Goal: Information Seeking & Learning: Check status

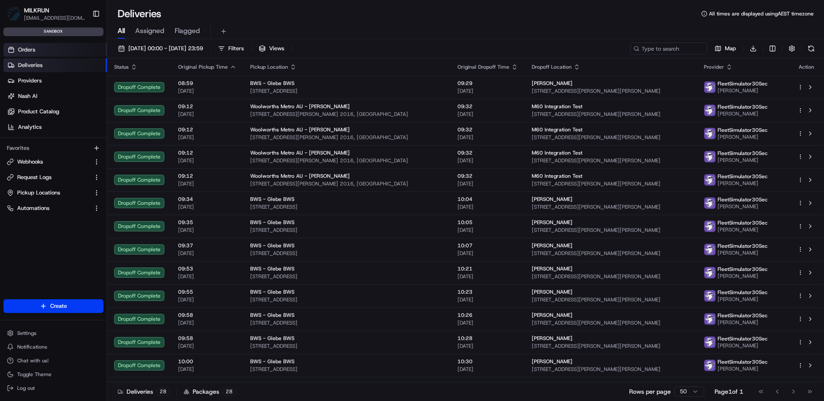
click at [31, 47] on span "Orders" at bounding box center [26, 50] width 17 height 8
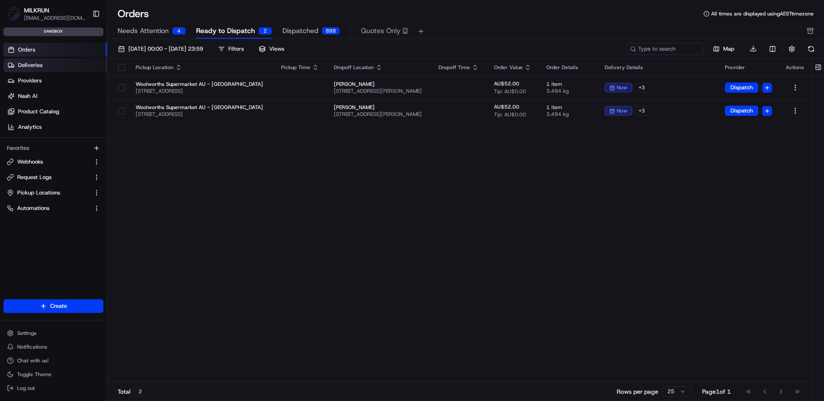
click at [32, 67] on span "Deliveries" at bounding box center [30, 65] width 24 height 8
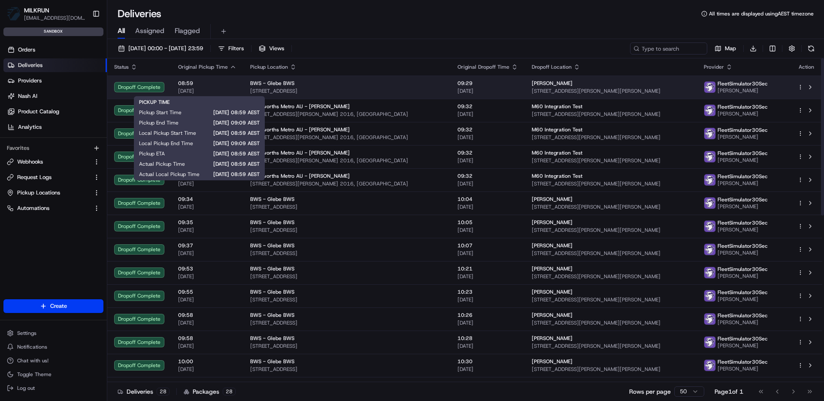
click at [222, 86] on span "08:59" at bounding box center [207, 83] width 58 height 7
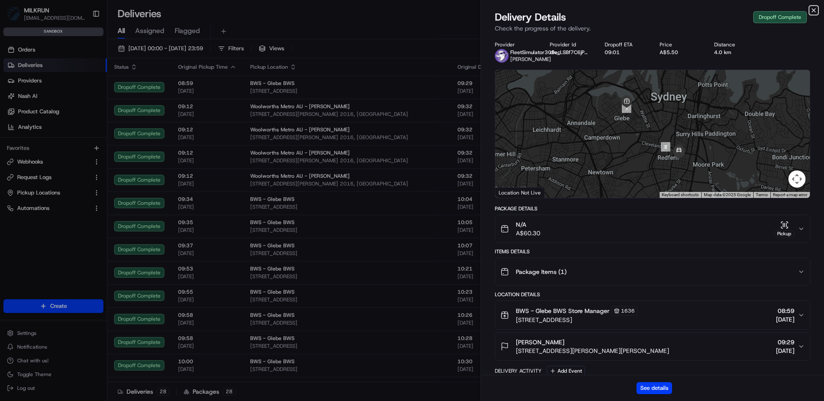
click at [812, 11] on icon "button" at bounding box center [813, 10] width 7 height 7
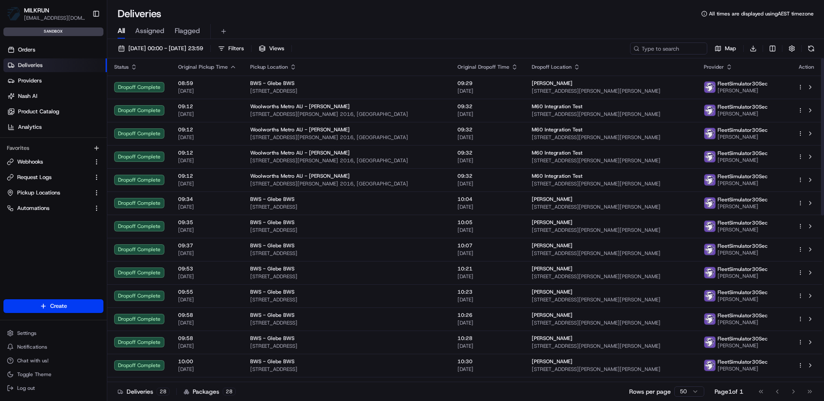
click at [726, 70] on icon "button" at bounding box center [729, 67] width 7 height 7
click at [711, 103] on button "Courier Name (A-Z)" at bounding box center [707, 102] width 58 height 10
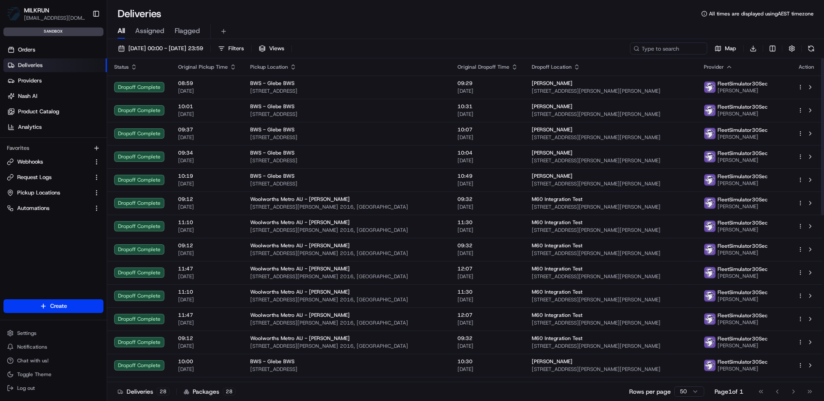
click at [711, 70] on div "Provider" at bounding box center [744, 67] width 80 height 7
click at [704, 70] on span "Provider" at bounding box center [714, 67] width 20 height 7
click at [726, 69] on icon "button" at bounding box center [729, 67] width 7 height 7
click at [725, 66] on div "Provider" at bounding box center [744, 67] width 80 height 7
click at [55, 242] on div "Orders Deliveries Providers Nash AI Product Catalog Analytics Favorites Webhook…" at bounding box center [53, 177] width 107 height 277
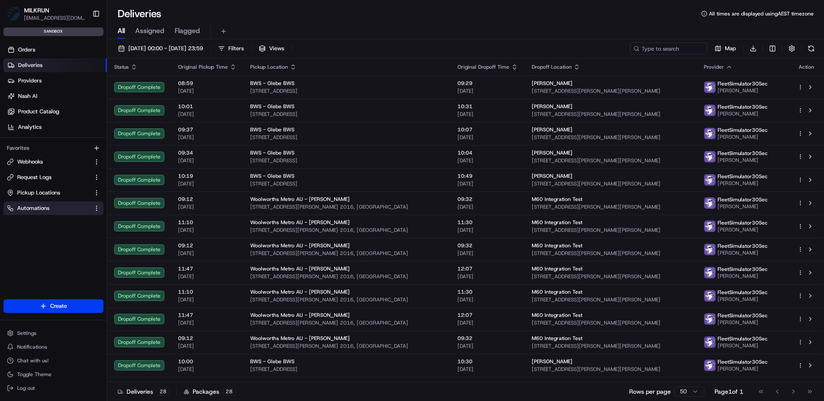
click at [38, 208] on span "Automations" at bounding box center [33, 208] width 32 height 8
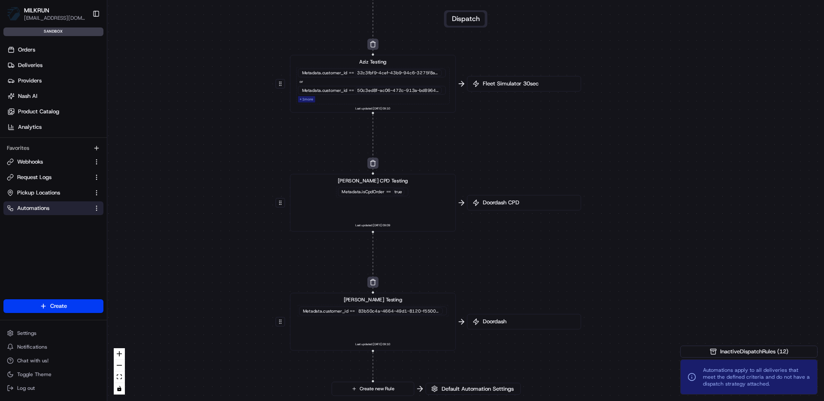
drag, startPoint x: 385, startPoint y: 211, endPoint x: 239, endPoint y: 150, distance: 158.1
click at [31, 65] on span "Deliveries" at bounding box center [30, 65] width 24 height 8
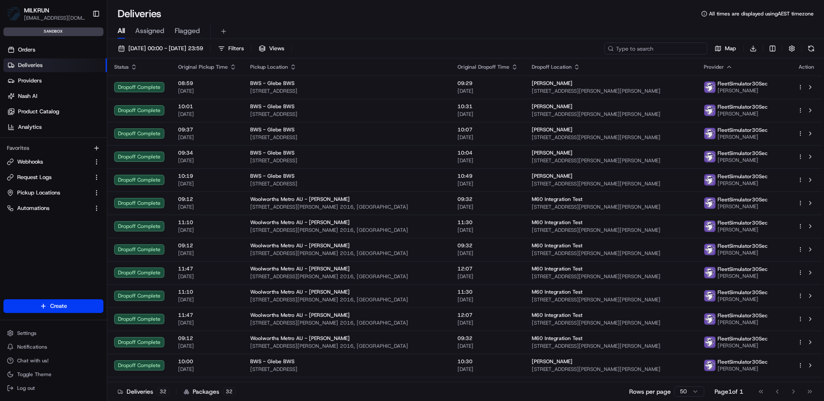
click at [664, 48] on input at bounding box center [655, 48] width 103 height 12
paste input "job_eicxbNJhFxSBeJGboQTEss"
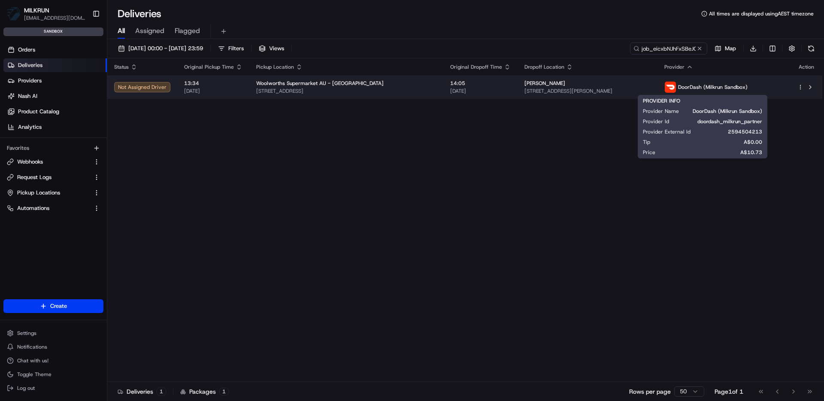
click at [723, 91] on div "DoorDash (Milkrun Sandbox)" at bounding box center [705, 87] width 83 height 12
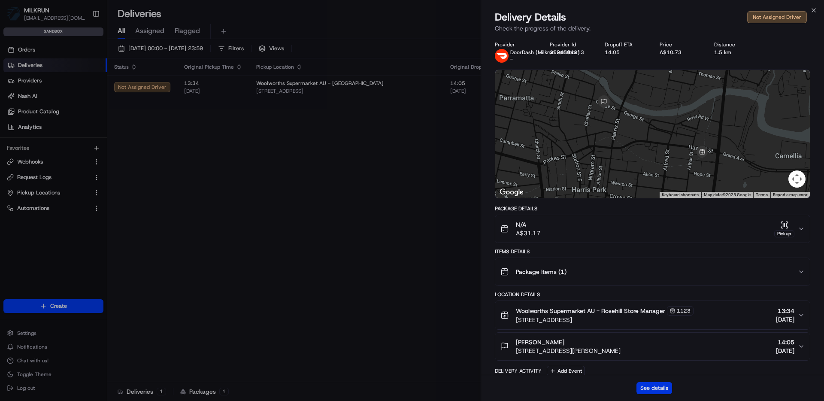
click at [663, 384] on button "See details" at bounding box center [654, 388] width 36 height 12
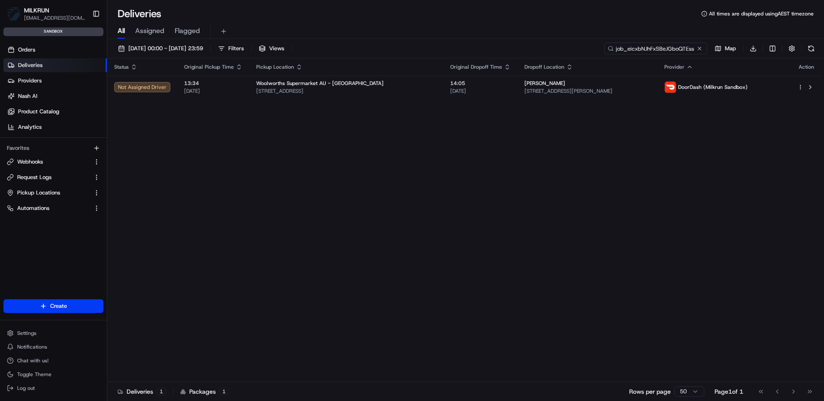
click at [653, 52] on input "job_eicxbNJhFxSBeJGboQTEss" at bounding box center [655, 48] width 103 height 12
paste input "ATaNY8hJfsPzoeKF79m8T7"
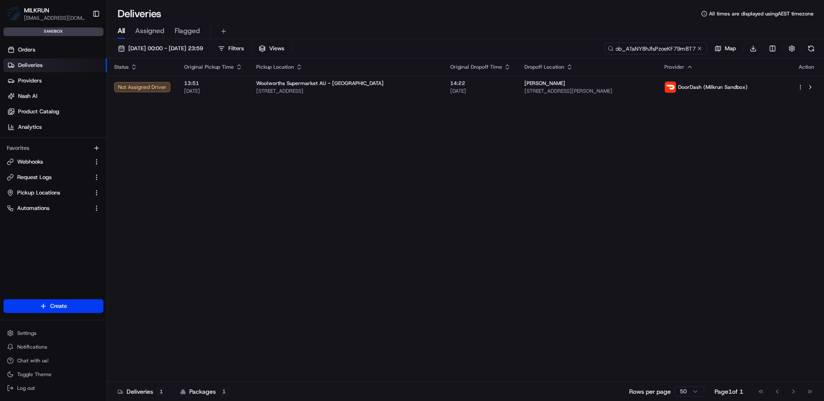
type input "job_ATaNY8hJfsPzoeKF79m8T7"
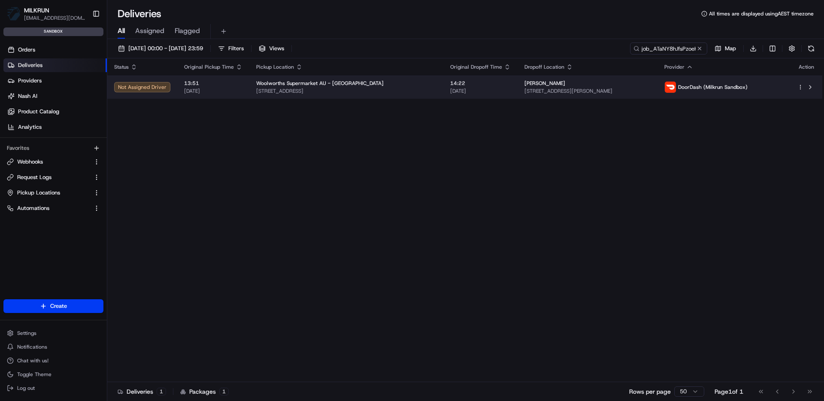
click at [241, 88] on td "13:51 20/08/2025" at bounding box center [213, 87] width 72 height 23
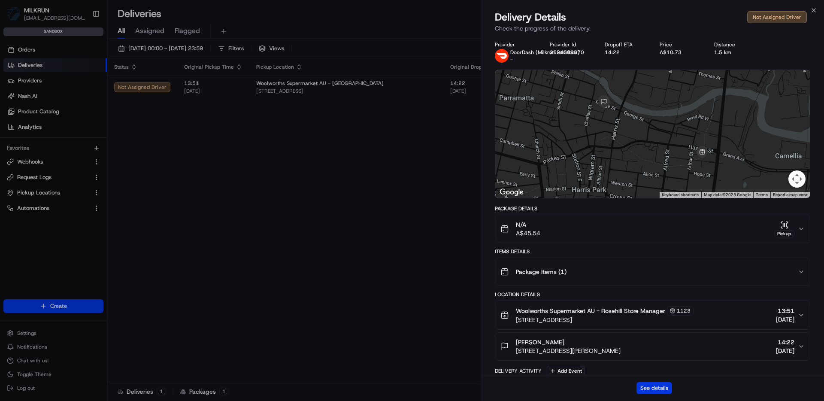
click at [650, 391] on button "See details" at bounding box center [654, 388] width 36 height 12
click at [816, 12] on icon "button" at bounding box center [813, 10] width 7 height 7
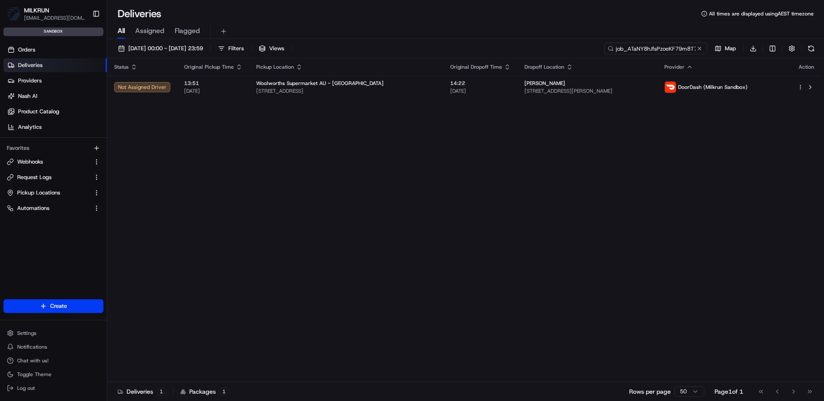
click at [659, 48] on input "job_ATaNY8hJfsPzoeKF79m8T7" at bounding box center [655, 48] width 103 height 12
click at [658, 48] on input "job_ATaNY8hJfsPzoeKF79m8T7" at bounding box center [655, 48] width 103 height 12
click at [554, 160] on div "Status Original Pickup Time Pickup Location Original Dropoff Time Dropoff Locat…" at bounding box center [464, 220] width 715 height 324
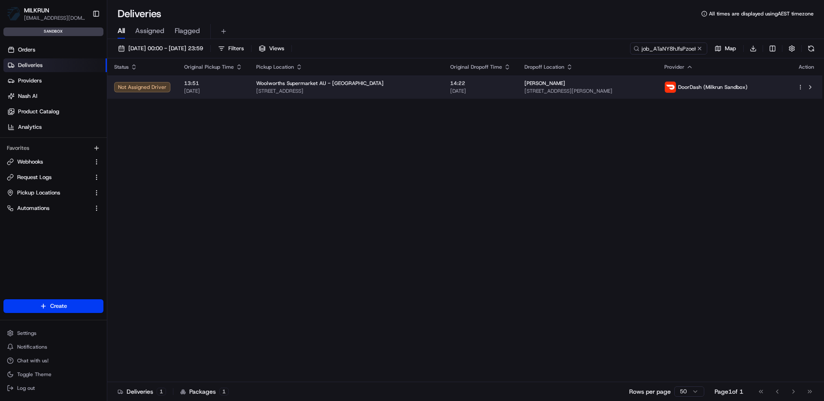
click at [450, 83] on span "14:22" at bounding box center [480, 83] width 61 height 7
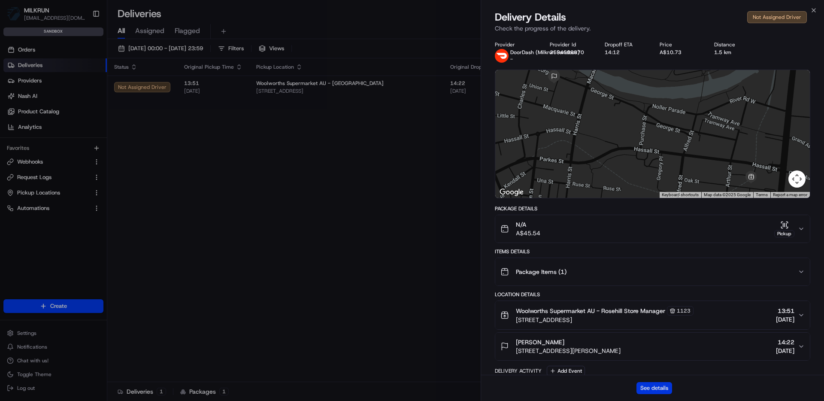
click at [660, 387] on button "See details" at bounding box center [654, 388] width 36 height 12
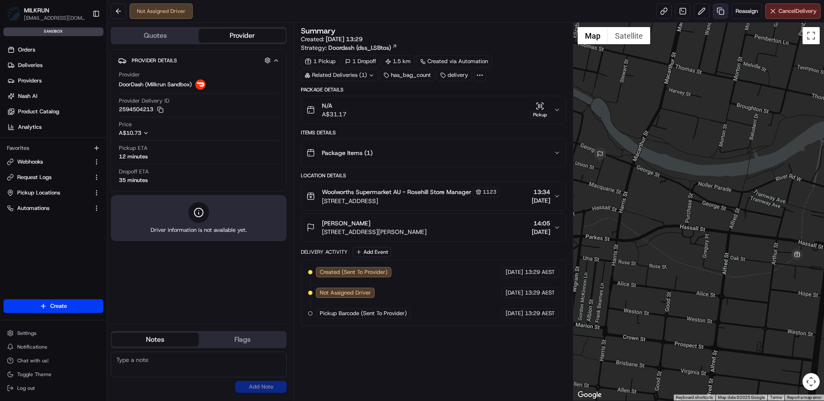
click at [719, 12] on link at bounding box center [720, 10] width 15 height 15
click at [684, 12] on link at bounding box center [682, 10] width 15 height 15
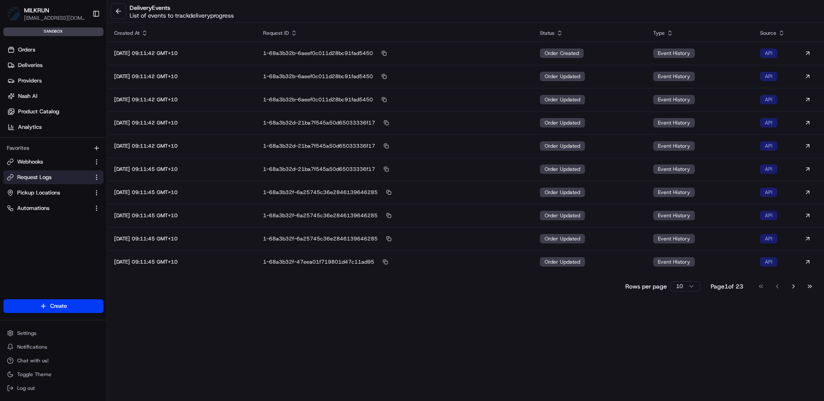
click at [47, 181] on button "Request Logs" at bounding box center [53, 177] width 100 height 14
click at [38, 175] on span "Request Logs" at bounding box center [34, 177] width 34 height 8
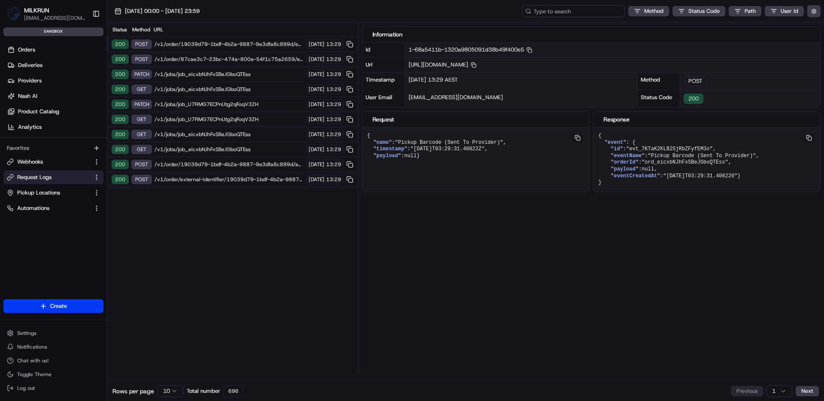
click at [592, 12] on input at bounding box center [573, 11] width 103 height 12
paste input "job_eicxbNJhFxSBeJGboQTEss"
type input "job_eicxbNJhFxSBeJGboQTEss"
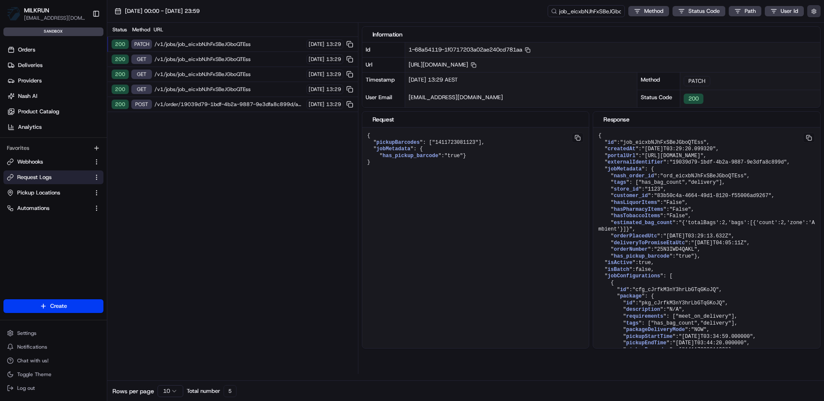
click at [816, 14] on button "button" at bounding box center [813, 11] width 13 height 12
click at [778, 25] on div "Display Only Provider Logs" at bounding box center [763, 27] width 109 height 8
click at [760, 29] on label "Display Only Provider Logs" at bounding box center [743, 27] width 69 height 8
click at [812, 29] on button "Display Only Provider Logs" at bounding box center [815, 26] width 7 height 7
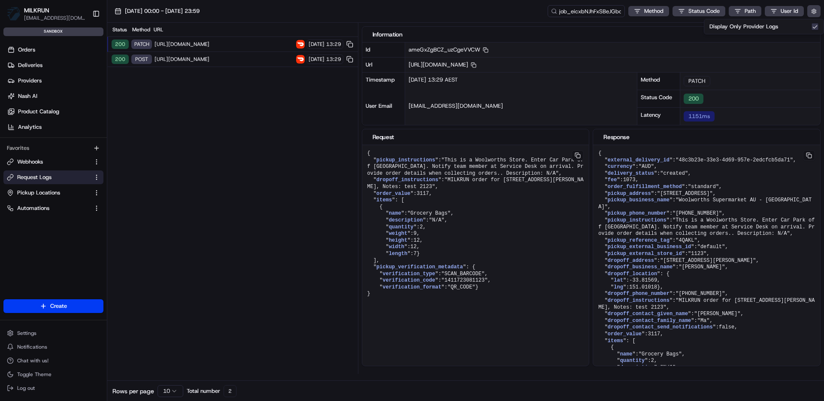
click at [247, 236] on div "Status Method URL 200 PATCH https://openapi.doordash.com/drive/v2/deliveries/48…" at bounding box center [232, 198] width 251 height 351
click at [230, 42] on span "https://openapi.doordash.com/drive/v2/deliveries/48c3b23e-33e3-4d69-957e-2edcfc…" at bounding box center [223, 44] width 139 height 7
click at [248, 61] on span "[URL][DOMAIN_NAME]" at bounding box center [223, 59] width 139 height 7
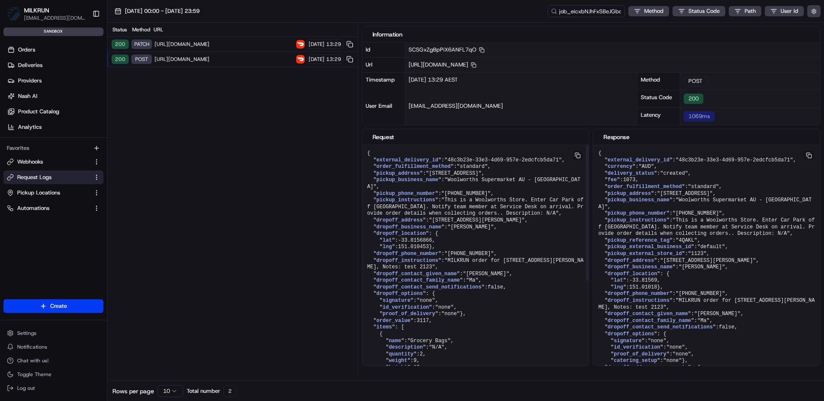
click at [249, 41] on span "https://openapi.doordash.com/drive/v2/deliveries/48c3b23e-33e3-4d69-957e-2edcfc…" at bounding box center [223, 44] width 139 height 7
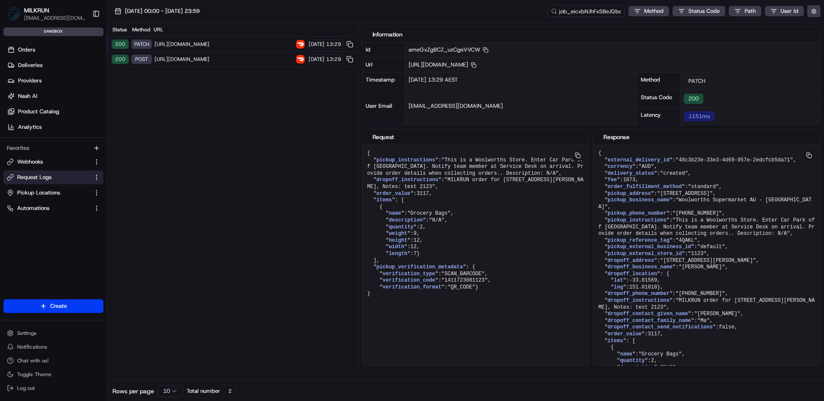
click at [245, 60] on span "[URL][DOMAIN_NAME]" at bounding box center [223, 59] width 139 height 7
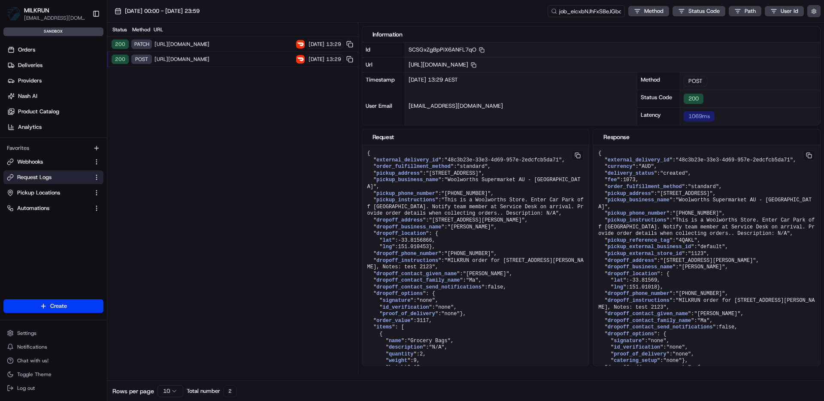
click at [246, 47] on span "https://openapi.doordash.com/drive/v2/deliveries/48c3b23e-33e3-4d69-957e-2edcfc…" at bounding box center [223, 44] width 139 height 7
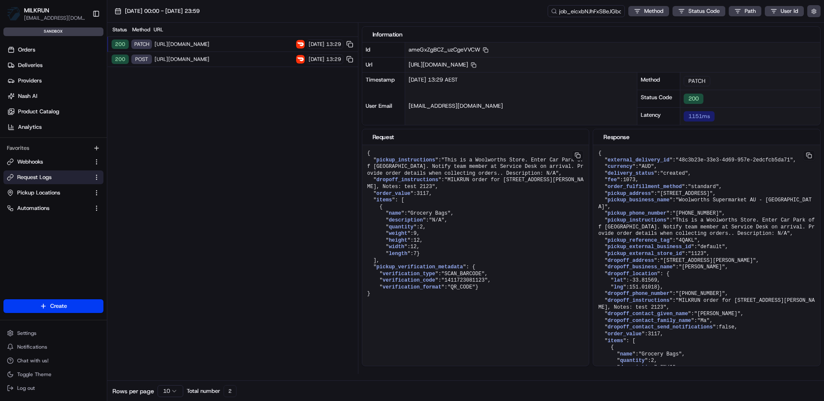
click at [242, 54] on div "200 POST https://openapi.doordash.com/drive/v2/deliveries 20/08/2025 13:29" at bounding box center [232, 59] width 251 height 15
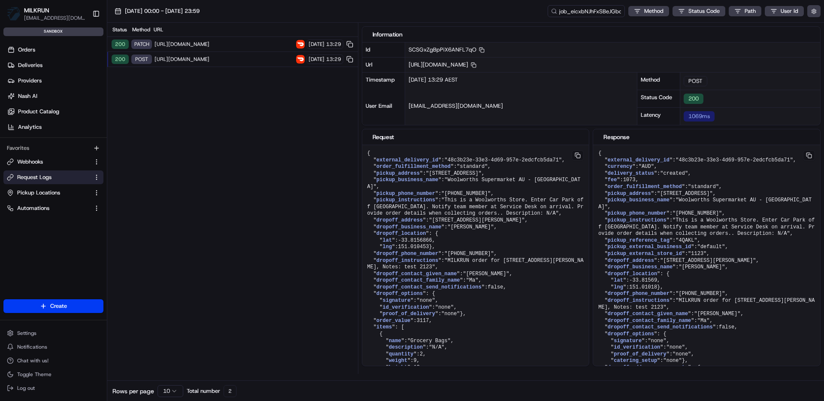
click at [241, 41] on span "https://openapi.doordash.com/drive/v2/deliveries/48c3b23e-33e3-4d69-957e-2edcfc…" at bounding box center [223, 44] width 139 height 7
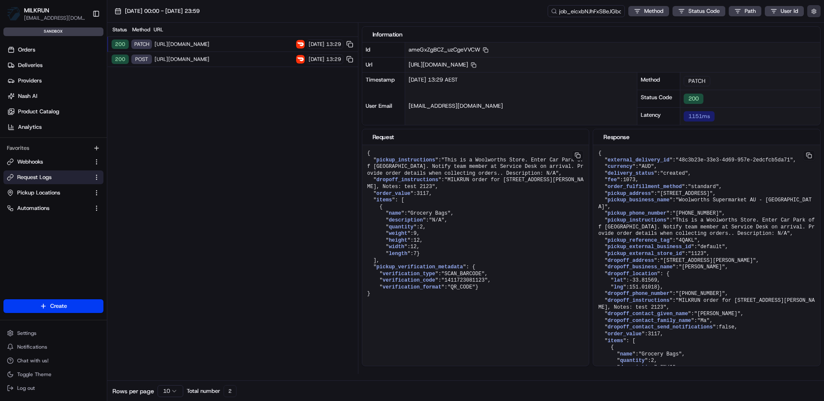
click at [812, 12] on button "button" at bounding box center [813, 11] width 13 height 12
click at [779, 28] on div "Display Only Provider Logs" at bounding box center [763, 27] width 109 height 8
click at [816, 27] on button "Display Only Provider Logs" at bounding box center [815, 26] width 7 height 7
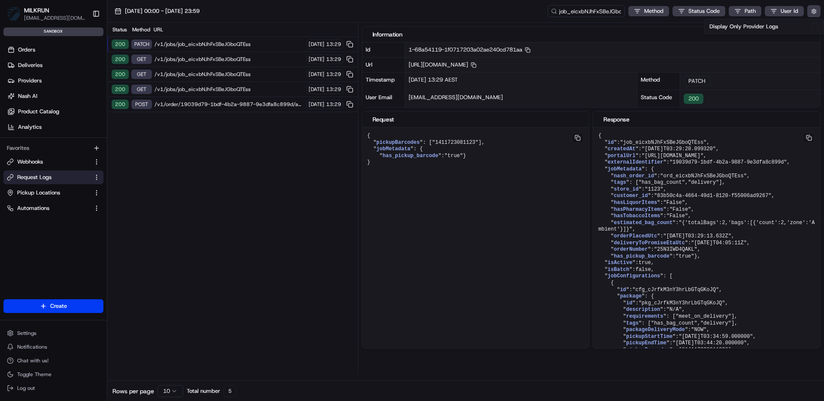
click at [277, 158] on div "Status Method URL 200 PATCH /v1/jobs/job_eicxbNJhFxSBeJGboQTEss 20/08/2025 13:2…" at bounding box center [232, 198] width 251 height 351
click at [252, 44] on span "/v1/jobs/job_eicxbNJhFxSBeJGboQTEss" at bounding box center [228, 44] width 149 height 7
click at [217, 45] on span "/v1/jobs/job_eicxbNJhFxSBeJGboQTEss" at bounding box center [228, 44] width 149 height 7
click at [199, 42] on span "/v1/jobs/job_eicxbNJhFxSBeJGboQTEss" at bounding box center [228, 44] width 149 height 7
click at [206, 56] on span "/v1/jobs/job_eicxbNJhFxSBeJGboQTEss" at bounding box center [228, 59] width 149 height 7
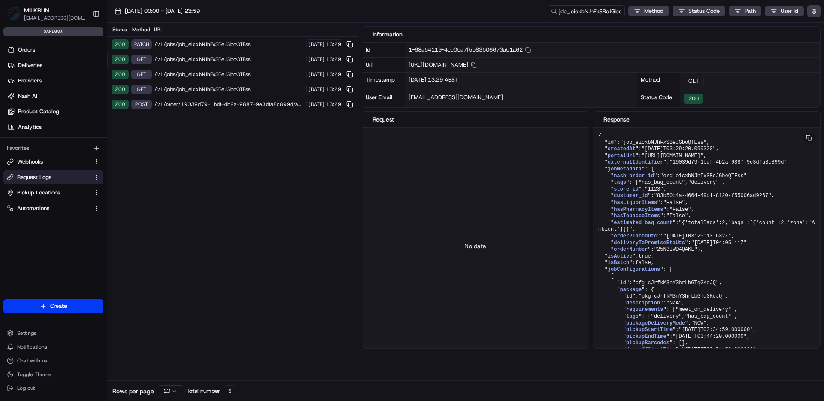
click at [215, 57] on span "/v1/jobs/job_eicxbNJhFxSBeJGboQTEss" at bounding box center [228, 59] width 149 height 7
click at [205, 73] on span "/v1/jobs/job_eicxbNJhFxSBeJGboQTEss" at bounding box center [228, 74] width 149 height 7
click at [218, 89] on span "/v1/jobs/job_eicxbNJhFxSBeJGboQTEss" at bounding box center [228, 89] width 149 height 7
click at [236, 75] on span "/v1/jobs/job_eicxbNJhFxSBeJGboQTEss" at bounding box center [228, 74] width 149 height 7
click at [238, 63] on div "200 GET /v1/jobs/job_eicxbNJhFxSBeJGboQTEss 20/08/2025 13:29" at bounding box center [232, 59] width 251 height 15
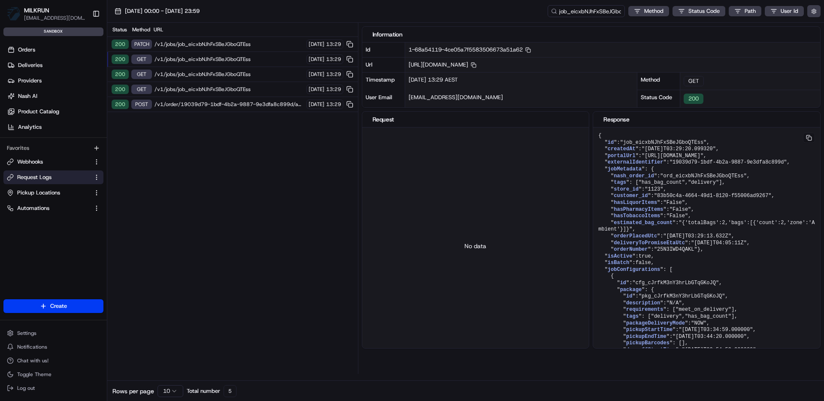
click at [236, 45] on span "/v1/jobs/job_eicxbNJhFxSBeJGboQTEss" at bounding box center [228, 44] width 149 height 7
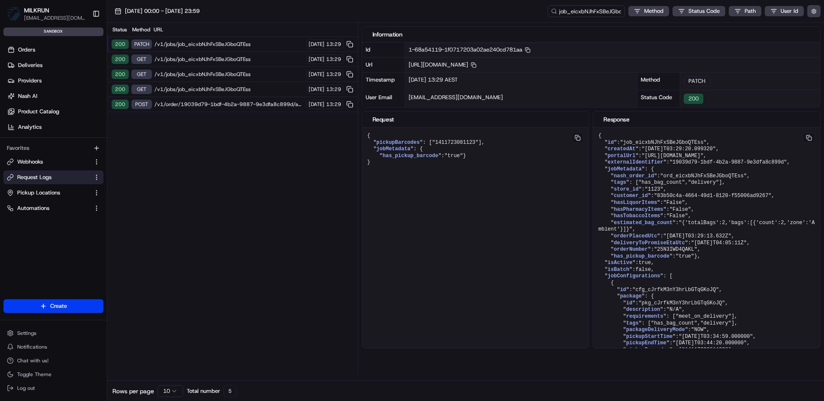
click at [237, 58] on span "/v1/jobs/job_eicxbNJhFxSBeJGboQTEss" at bounding box center [228, 59] width 149 height 7
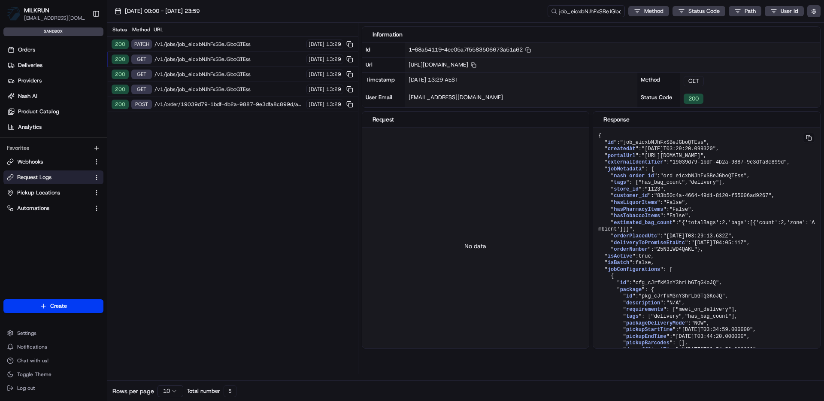
click at [237, 73] on span "/v1/jobs/job_eicxbNJhFxSBeJGboQTEss" at bounding box center [228, 74] width 149 height 7
click at [236, 89] on span "/v1/jobs/job_eicxbNJhFxSBeJGboQTEss" at bounding box center [228, 89] width 149 height 7
click at [323, 131] on div "Status Method URL 200 PATCH /v1/jobs/job_eicxbNJhFxSBeJGboQTEss 20/08/2025 13:2…" at bounding box center [232, 198] width 251 height 351
click at [276, 104] on span "/v1/order/19039d79-1bdf-4b2a-9887-9e3dfa8c899d/autodispatch" at bounding box center [228, 104] width 149 height 7
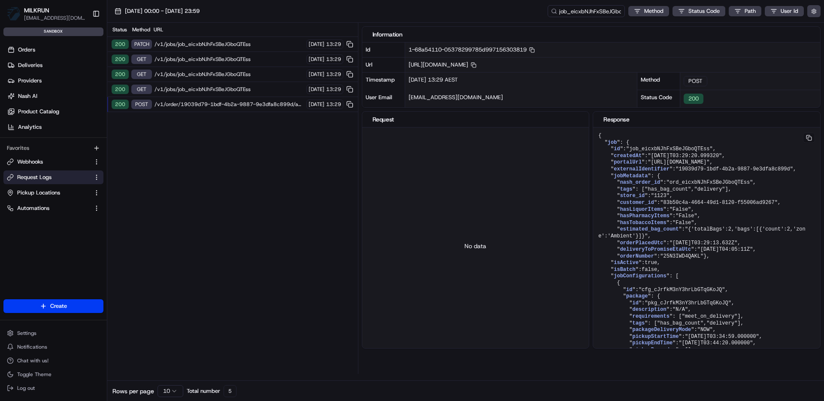
click at [477, 244] on p "No data" at bounding box center [475, 246] width 22 height 9
click at [476, 246] on p "No data" at bounding box center [475, 246] width 22 height 9
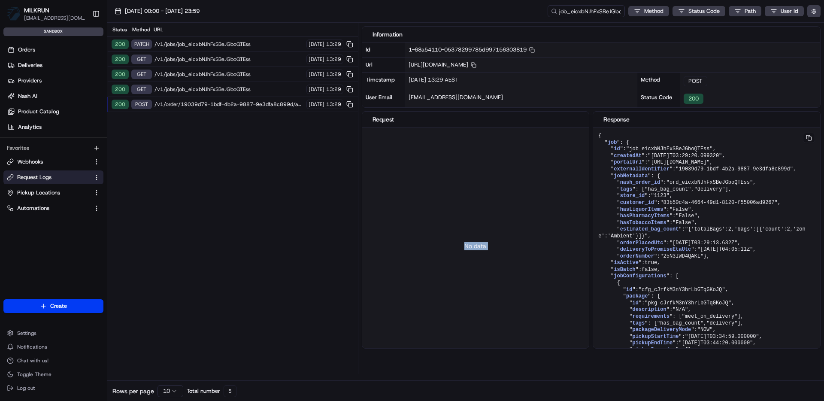
click at [476, 246] on p "No data" at bounding box center [475, 246] width 22 height 9
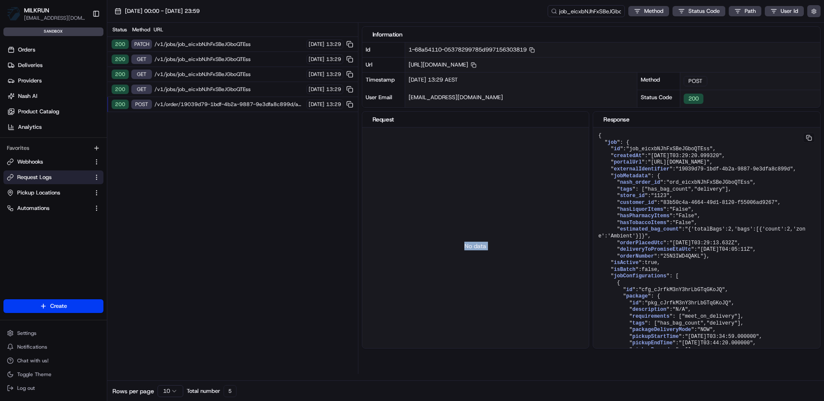
click at [475, 246] on p "No data" at bounding box center [475, 246] width 22 height 9
click at [475, 245] on p "No data" at bounding box center [475, 246] width 22 height 9
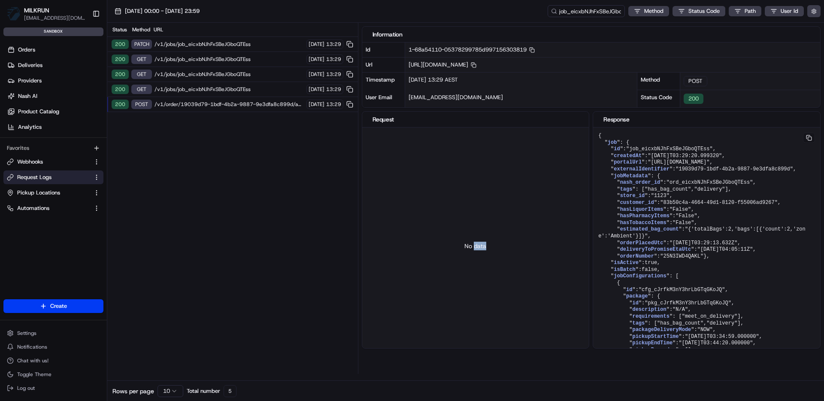
click at [475, 245] on p "No data" at bounding box center [475, 246] width 22 height 9
drag, startPoint x: 609, startPoint y: 7, endPoint x: 646, endPoint y: 9, distance: 37.4
click at [646, 9] on div "job_eicxbNJhFxSBeJGboQTEss Method Status Code Path User Id" at bounding box center [671, 11] width 299 height 12
click at [506, 195] on div "No data" at bounding box center [475, 245] width 227 height 236
click at [462, 247] on div "No data" at bounding box center [475, 245] width 227 height 236
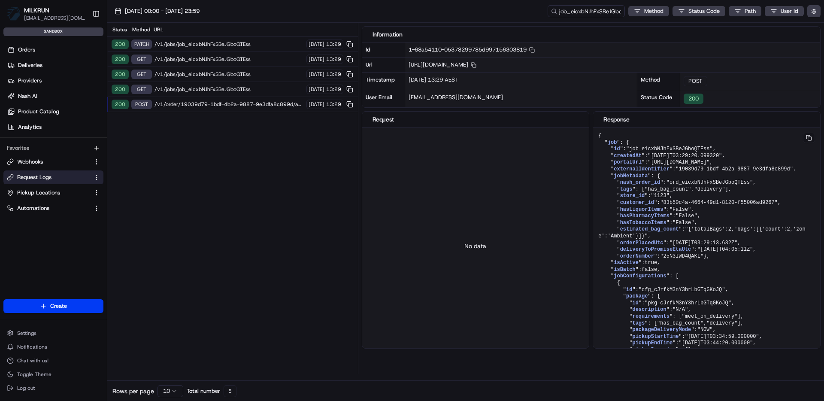
click at [237, 86] on span "/v1/jobs/job_eicxbNJhFxSBeJGboQTEss" at bounding box center [228, 89] width 149 height 7
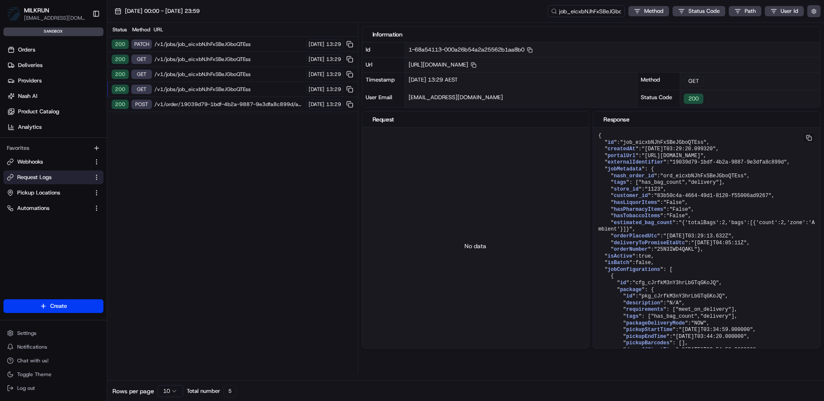
click at [238, 72] on span "/v1/jobs/job_eicxbNJhFxSBeJGboQTEss" at bounding box center [228, 74] width 149 height 7
click at [242, 58] on span "/v1/jobs/job_eicxbNJhFxSBeJGboQTEss" at bounding box center [228, 59] width 149 height 7
click at [237, 41] on span "/v1/jobs/job_eicxbNJhFxSBeJGboQTEss" at bounding box center [228, 44] width 149 height 7
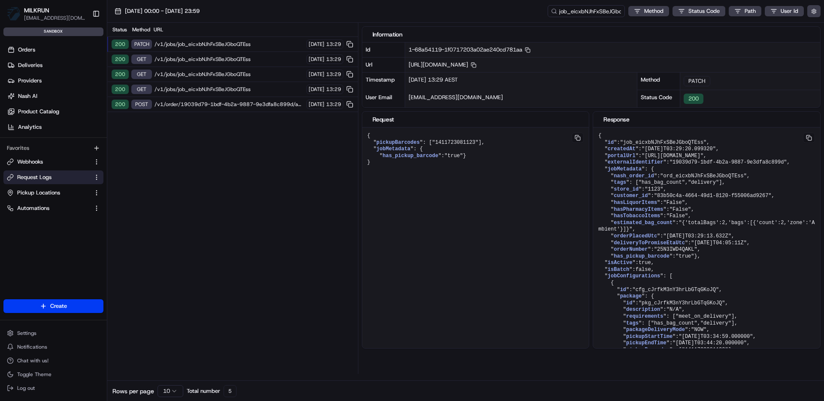
click at [252, 117] on div "Status Method URL 200 PATCH /v1/jobs/job_eicxbNJhFxSBeJGboQTEss 20/08/2025 13:2…" at bounding box center [232, 198] width 251 height 351
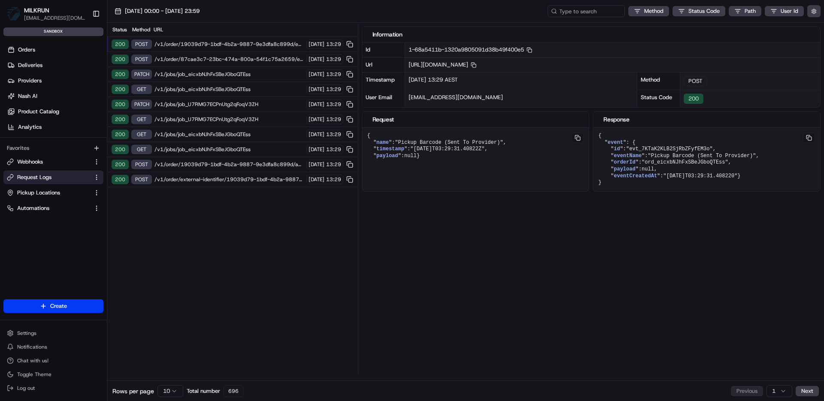
click at [264, 178] on span "/v1/order/external-identifier/19039d79-1bdf-4b2a-9887-9e3dfa8c899d" at bounding box center [228, 179] width 149 height 7
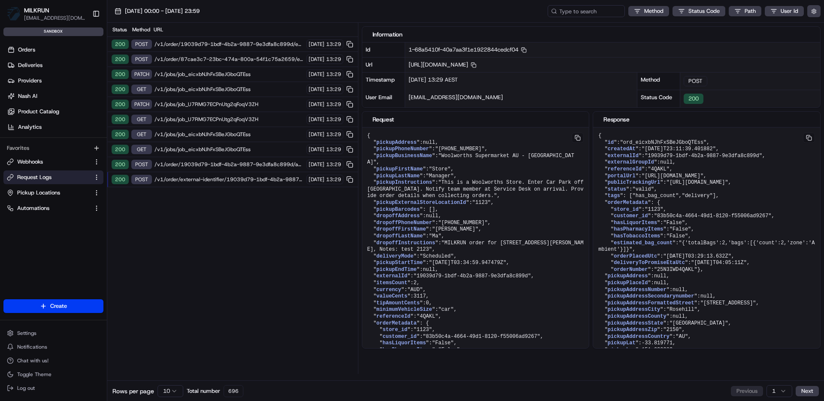
click at [255, 165] on span "/v1/order/19039d79-1bdf-4b2a-9887-9e3dfa8c899d/autodispatch" at bounding box center [228, 164] width 149 height 7
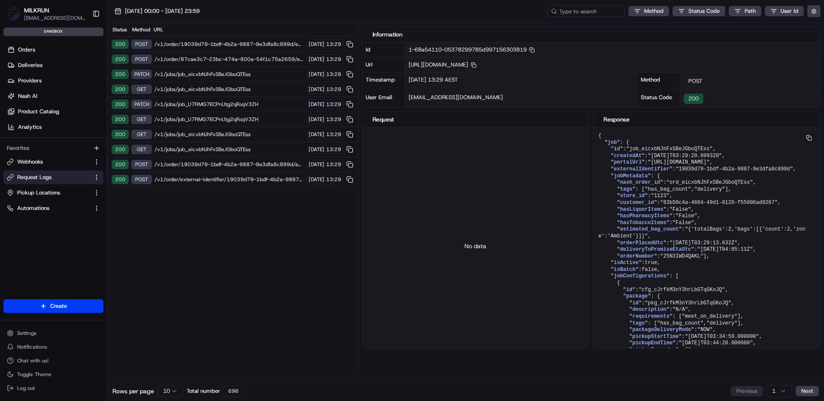
click at [251, 181] on span "/v1/order/external-identifier/19039d79-1bdf-4b2a-9887-9e3dfa8c899d" at bounding box center [228, 179] width 149 height 7
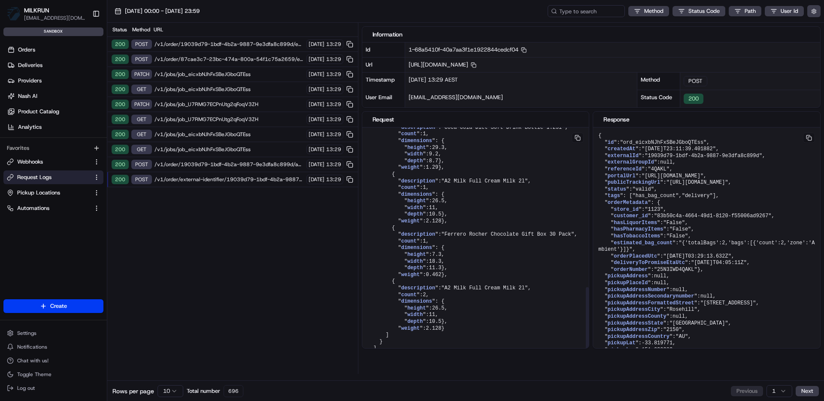
scroll to position [590, 0]
drag, startPoint x: 588, startPoint y: 142, endPoint x: 592, endPoint y: 342, distance: 200.0
click at [589, 342] on div at bounding box center [587, 330] width 3 height 68
click at [305, 265] on div "Status Method URL 200 POST /v1/order/19039d79-1bdf-4b2a-9887-9e3dfa8c899d/event…" at bounding box center [232, 198] width 251 height 351
click at [265, 182] on span "/v1/order/external-identifier/19039d79-1bdf-4b2a-9887-9e3dfa8c899d" at bounding box center [228, 179] width 149 height 7
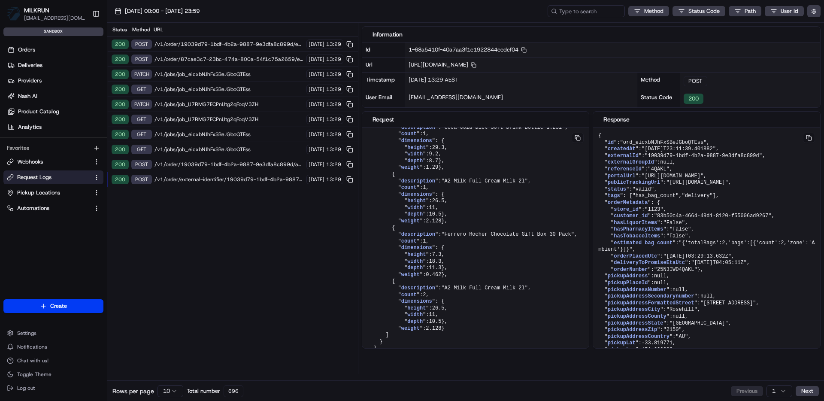
click at [257, 164] on span "/v1/order/19039d79-1bdf-4b2a-9887-9e3dfa8c899d/autodispatch" at bounding box center [228, 164] width 149 height 7
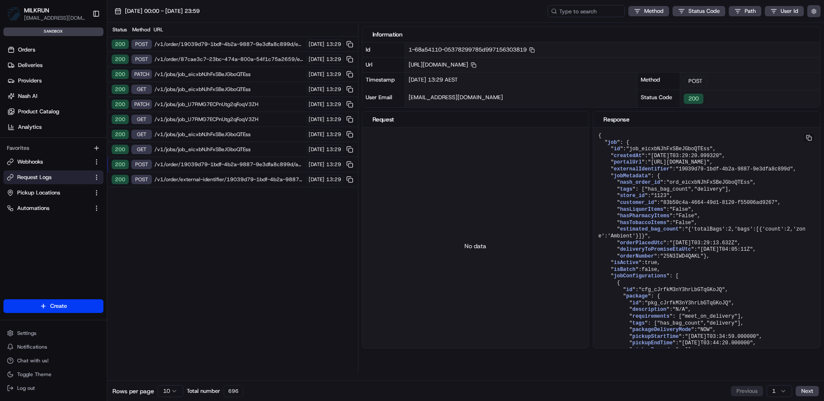
click at [251, 151] on span "/v1/jobs/job_eicxbNJhFxSBeJGboQTEss" at bounding box center [228, 149] width 149 height 7
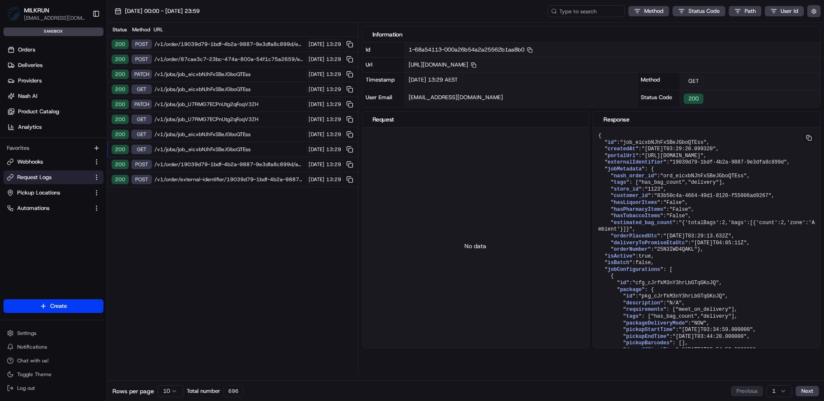
click at [246, 129] on div "200 GET /v1/jobs/job_eicxbNJhFxSBeJGboQTEss 20/08/2025 13:29" at bounding box center [232, 134] width 251 height 15
click at [247, 112] on div "200 GET /v1/jobs/job_U7RMG7ECPnUtg2qFoqV3ZH 20/08/2025 13:29" at bounding box center [232, 119] width 251 height 15
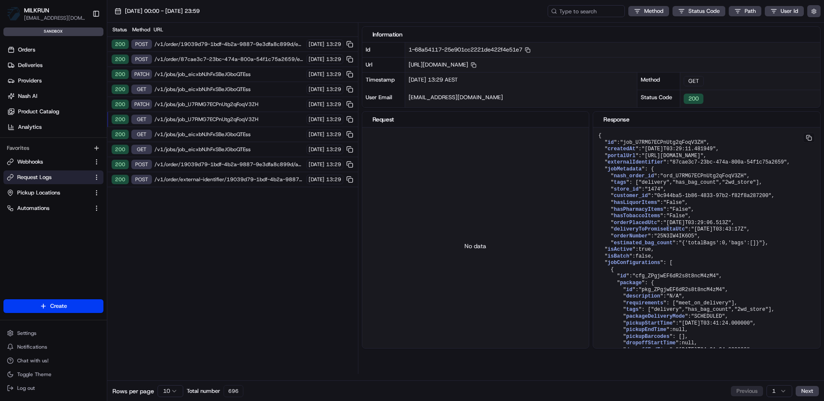
click at [248, 118] on span "/v1/jobs/job_U7RMG7ECPnUtg2qFoqV3ZH" at bounding box center [228, 119] width 149 height 7
click at [248, 100] on div "200 PATCH /v1/jobs/job_U7RMG7ECPnUtg2qFoqV3ZH 20/08/2025 13:29" at bounding box center [232, 104] width 251 height 15
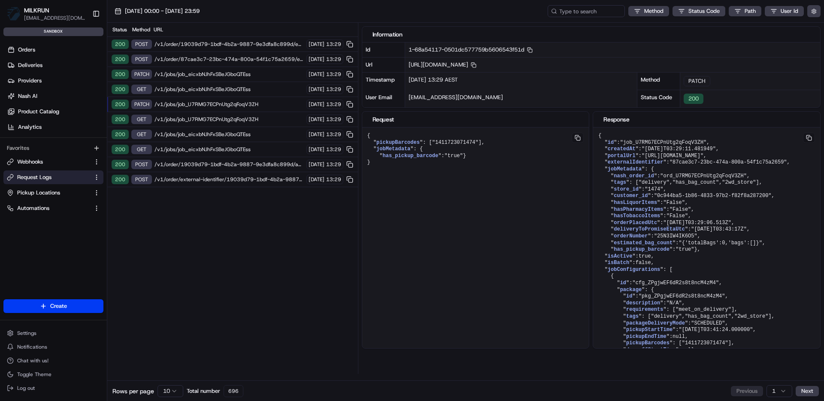
click at [247, 91] on span "/v1/jobs/job_eicxbNJhFxSBeJGboQTEss" at bounding box center [228, 89] width 149 height 7
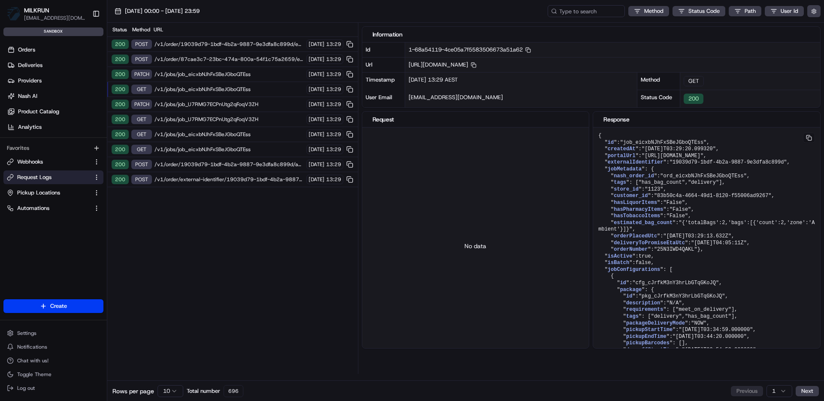
click at [243, 116] on span "/v1/jobs/job_U7RMG7ECPnUtg2qFoqV3ZH" at bounding box center [228, 119] width 149 height 7
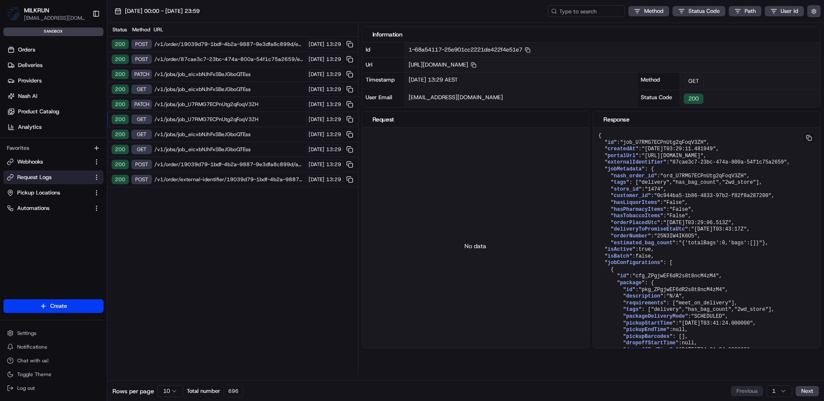
click at [238, 84] on div "200 GET /v1/jobs/job_eicxbNJhFxSBeJGboQTEss 20/08/2025 13:29" at bounding box center [232, 89] width 251 height 15
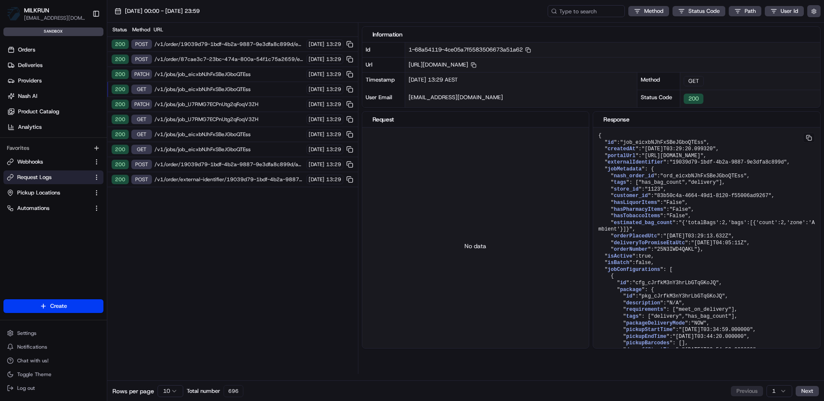
click at [236, 62] on span "/v1/order/87cae3c7-23bc-474a-800a-54f1c75a2659/events" at bounding box center [228, 59] width 149 height 7
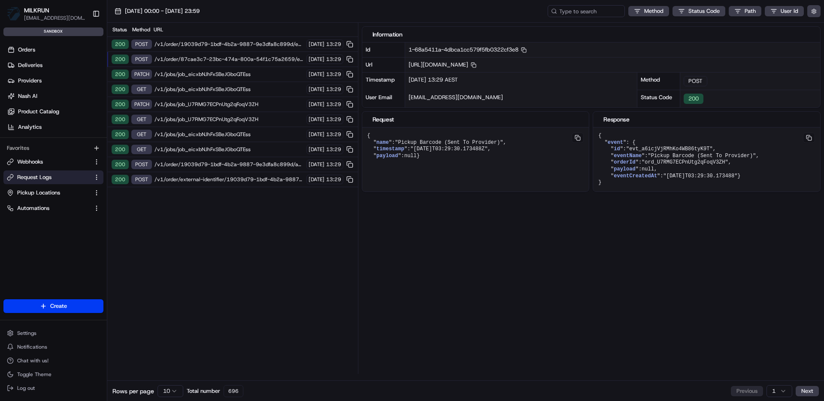
click at [239, 41] on span "/v1/order/19039d79-1bdf-4b2a-9887-9e3dfa8c899d/events" at bounding box center [228, 44] width 149 height 7
click at [256, 176] on span "/v1/order/external-identifier/19039d79-1bdf-4b2a-9887-9e3dfa8c899d" at bounding box center [228, 179] width 149 height 7
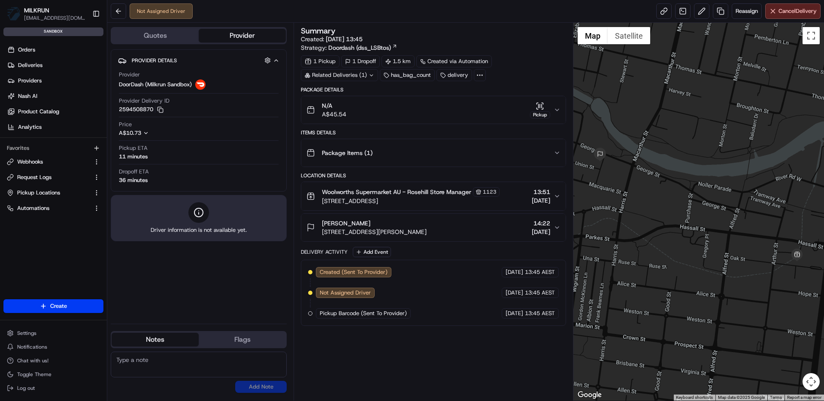
click at [164, 36] on button "Quotes" at bounding box center [155, 36] width 87 height 14
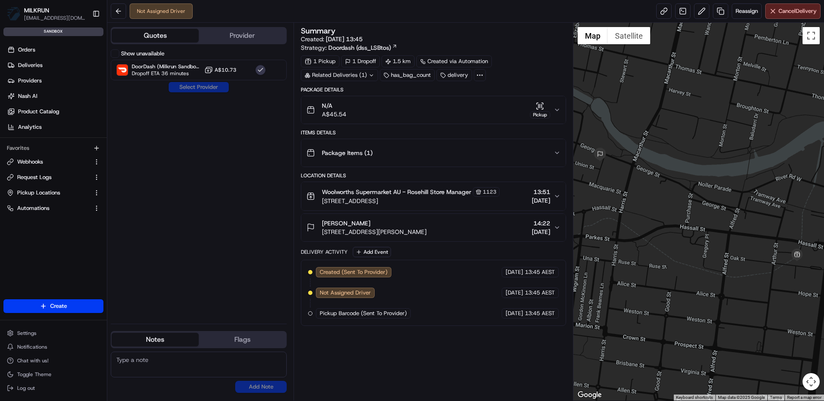
click at [242, 30] on button "Provider" at bounding box center [242, 36] width 87 height 14
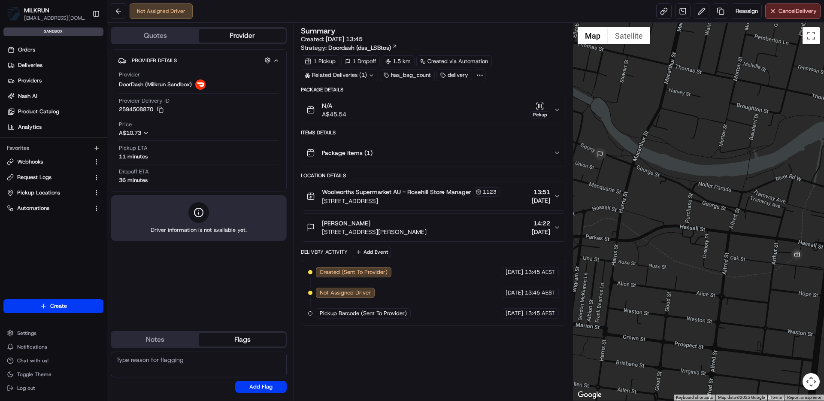
click at [260, 339] on button "Flags" at bounding box center [242, 340] width 87 height 14
click at [183, 334] on button "Notes" at bounding box center [155, 340] width 87 height 14
click at [224, 287] on div "Provider Details Hidden ( 2 ) Provider DoorDash (Milkrun Sandbox) Provider Deli…" at bounding box center [199, 182] width 176 height 267
click at [620, 12] on div "Not Assigned Driver Reassign Cancel Delivery" at bounding box center [465, 11] width 717 height 23
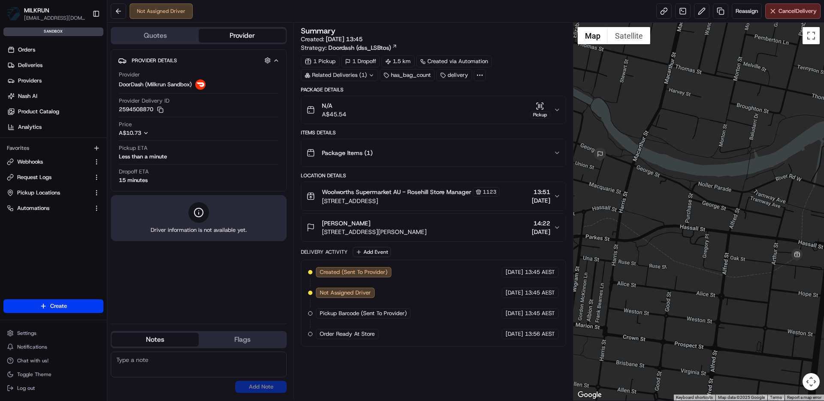
click at [463, 360] on div "Summary Created: [DATE] 13:45 Strategy: Doordash (dss_LSBtos) 1 Pickup 1 Dropof…" at bounding box center [433, 211] width 265 height 369
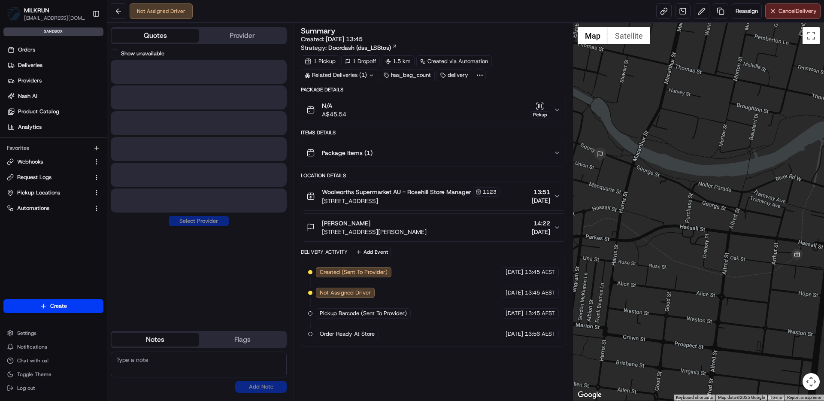
click at [163, 36] on button "Quotes" at bounding box center [155, 36] width 87 height 14
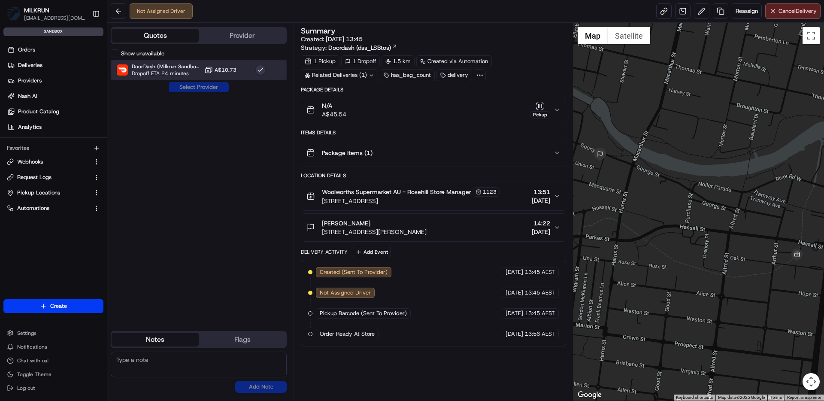
click at [185, 70] on span "Dropoff ETA 24 minutes" at bounding box center [162, 73] width 60 height 7
click at [210, 69] on icon at bounding box center [208, 70] width 9 height 9
click at [211, 88] on div "Show unavailable DoorDash (Milkrun Sandbox) Dropoff ETA 24 minutes A$10.73 Sele…" at bounding box center [199, 182] width 176 height 267
click at [245, 71] on div "DoorDash (Milkrun Sandbox) Dropoff ETA 24 minutes A$10.73" at bounding box center [199, 70] width 176 height 21
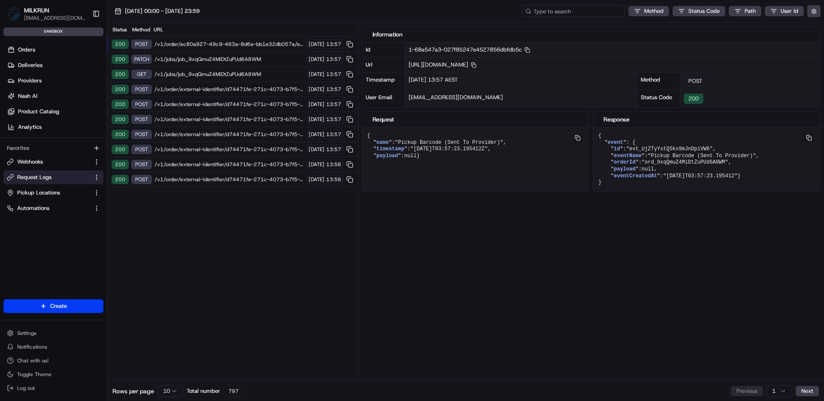
click at [582, 12] on input at bounding box center [573, 11] width 103 height 12
paste input "job_ATaNY8hJfsPzoeKF79m8T7"
type input "job_ATaNY8hJfsPzoeKF79m8T7"
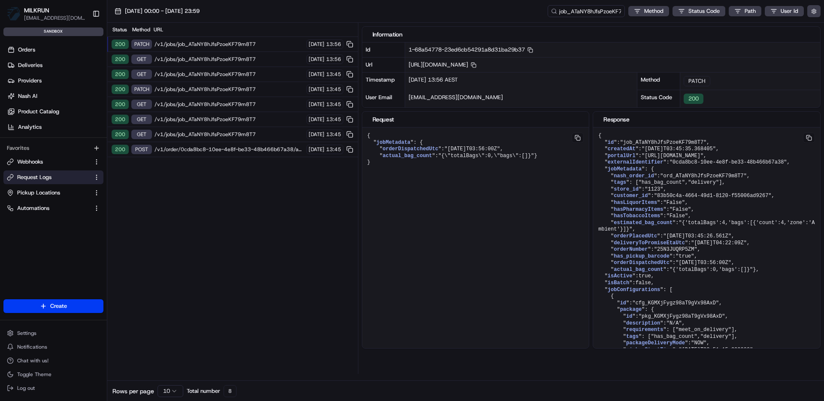
click at [264, 148] on span "/v1/order/0cda8bc8-10ee-4e8f-be33-48b466b67a38/autodispatch" at bounding box center [228, 149] width 149 height 7
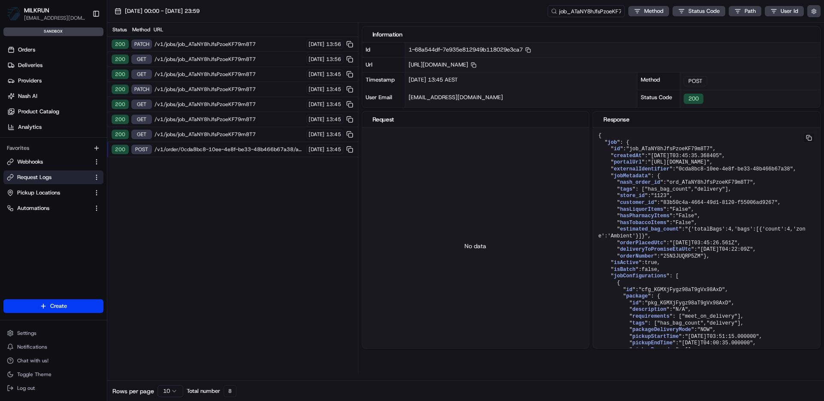
click at [255, 183] on div "Status Method URL 200 PATCH /v1/jobs/job_ATaNY8hJfsPzoeKF79m8T7 [DATE] 13:56 20…" at bounding box center [232, 198] width 251 height 351
click at [266, 150] on span "/v1/order/0cda8bc8-10ee-4e8f-be33-48b466b67a38/autodispatch" at bounding box center [228, 149] width 149 height 7
click at [263, 146] on span "/v1/order/0cda8bc8-10ee-4e8f-be33-48b466b67a38/autodispatch" at bounding box center [228, 149] width 149 height 7
click at [246, 135] on span "/v1/jobs/job_ATaNY8hJfsPzoeKF79m8T7" at bounding box center [228, 134] width 149 height 7
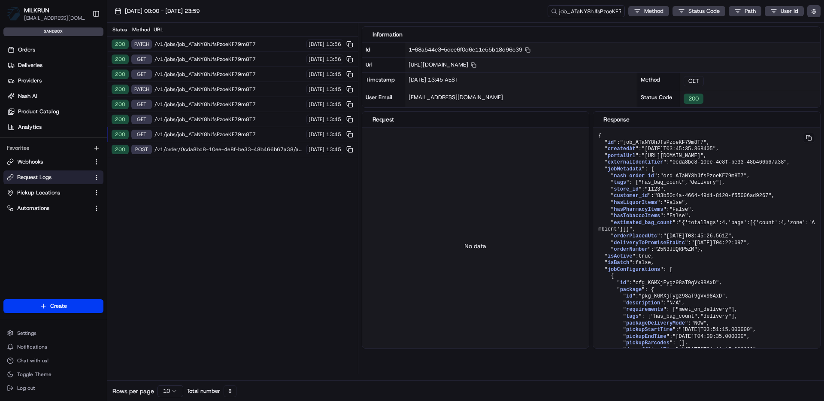
click at [244, 121] on span "/v1/jobs/job_ATaNY8hJfsPzoeKF79m8T7" at bounding box center [228, 119] width 149 height 7
click at [244, 110] on div "200 GET /v1/jobs/job_ATaNY8hJfsPzoeKF79m8T7 [DATE] 13:45" at bounding box center [232, 104] width 251 height 15
click at [242, 101] on span "/v1/jobs/job_ATaNY8hJfsPzoeKF79m8T7" at bounding box center [228, 104] width 149 height 7
click at [244, 87] on span "/v1/jobs/job_ATaNY8hJfsPzoeKF79m8T7" at bounding box center [228, 89] width 149 height 7
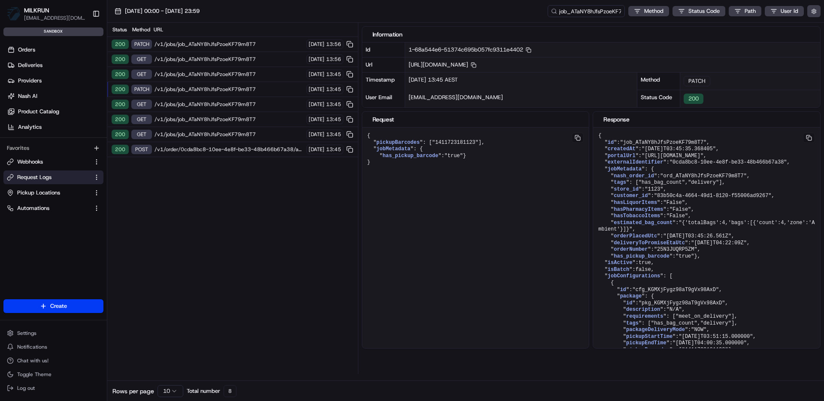
click at [244, 78] on div "200 GET /v1/jobs/job_ATaNY8hJfsPzoeKF79m8T7 [DATE] 13:45" at bounding box center [232, 74] width 251 height 15
click at [245, 68] on div "200 GET /v1/jobs/job_ATaNY8hJfsPzoeKF79m8T7 [DATE] 13:45" at bounding box center [232, 74] width 251 height 15
click at [245, 58] on span "/v1/jobs/job_ATaNY8hJfsPzoeKF79m8T7" at bounding box center [228, 59] width 149 height 7
click at [242, 68] on div "200 GET /v1/jobs/job_ATaNY8hJfsPzoeKF79m8T7 [DATE] 13:45" at bounding box center [232, 74] width 251 height 15
click at [241, 87] on span "/v1/jobs/job_ATaNY8hJfsPzoeKF79m8T7" at bounding box center [228, 89] width 149 height 7
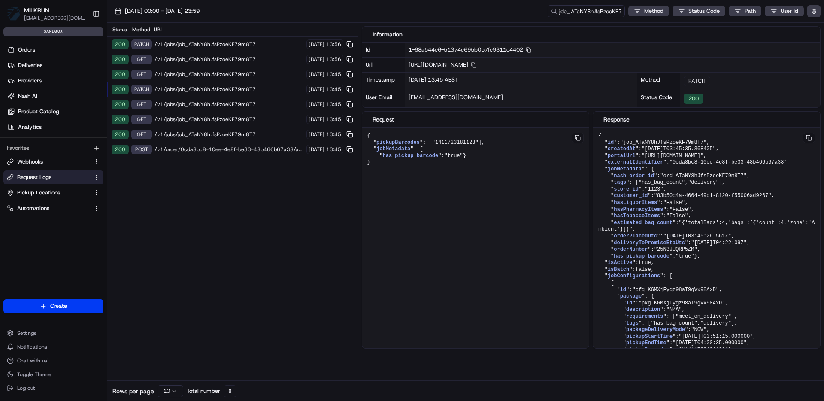
click at [240, 101] on span "/v1/jobs/job_ATaNY8hJfsPzoeKF79m8T7" at bounding box center [228, 104] width 149 height 7
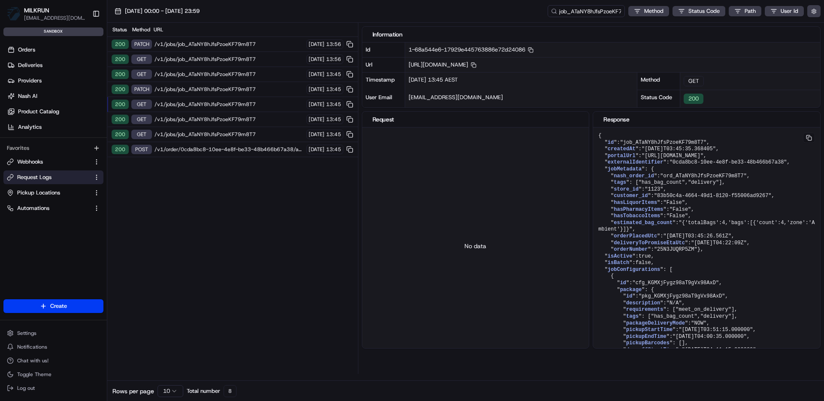
click at [237, 115] on div "200 GET /v1/jobs/job_ATaNY8hJfsPzoeKF79m8T7 [DATE] 13:45" at bounding box center [232, 119] width 251 height 15
click at [242, 129] on div "200 GET /v1/jobs/job_ATaNY8hJfsPzoeKF79m8T7 [DATE] 13:45" at bounding box center [232, 134] width 251 height 15
click at [240, 115] on div "200 GET /v1/jobs/job_ATaNY8hJfsPzoeKF79m8T7 [DATE] 13:45" at bounding box center [232, 119] width 251 height 15
click at [238, 101] on span "/v1/jobs/job_ATaNY8hJfsPzoeKF79m8T7" at bounding box center [228, 104] width 149 height 7
click at [239, 87] on span "/v1/jobs/job_ATaNY8hJfsPzoeKF79m8T7" at bounding box center [228, 89] width 149 height 7
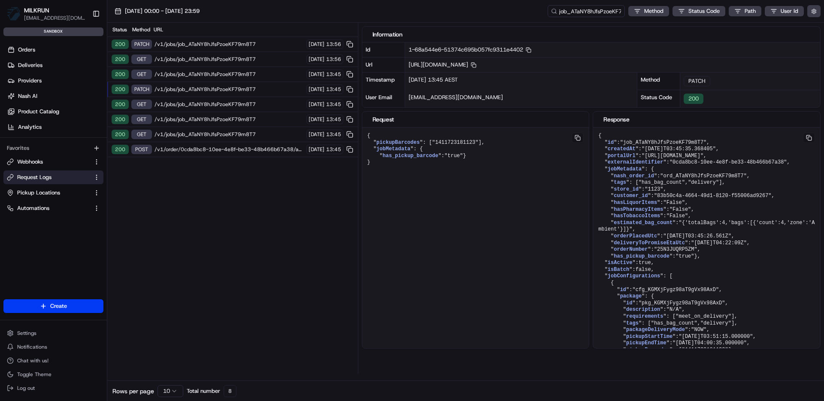
click at [238, 72] on span "/v1/jobs/job_ATaNY8hJfsPzoeKF79m8T7" at bounding box center [228, 74] width 149 height 7
click at [241, 59] on span "/v1/jobs/job_ATaNY8hJfsPzoeKF79m8T7" at bounding box center [228, 59] width 149 height 7
click at [244, 42] on span "/v1/jobs/job_ATaNY8hJfsPzoeKF79m8T7" at bounding box center [228, 44] width 149 height 7
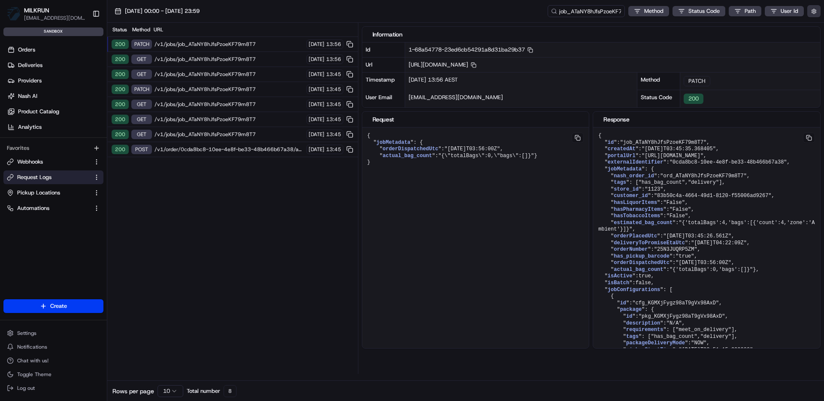
click at [816, 15] on button "button" at bounding box center [813, 11] width 13 height 12
click at [775, 27] on label "Display Only Provider Logs" at bounding box center [743, 27] width 69 height 8
click at [812, 27] on button "Display Only Provider Logs" at bounding box center [815, 26] width 7 height 7
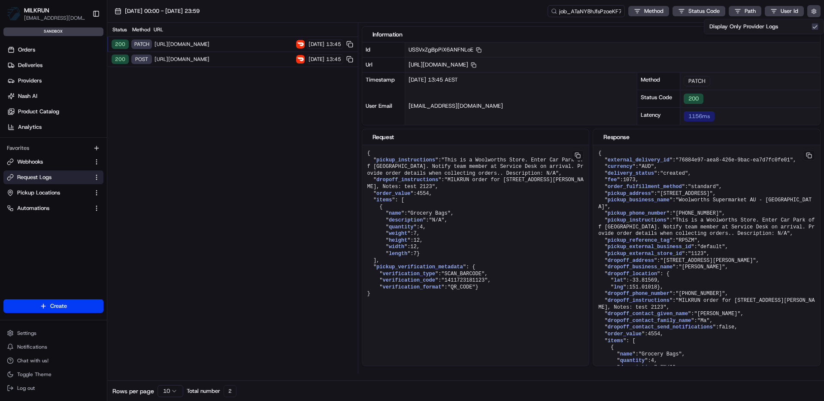
click at [252, 129] on div "Status Method URL 200 PATCH [URL][DOMAIN_NAME] [DATE] 13:45 200 POST [URL][DOMA…" at bounding box center [232, 198] width 251 height 351
click at [258, 53] on div "200 POST [URL][DOMAIN_NAME] [DATE] 13:45" at bounding box center [232, 59] width 251 height 15
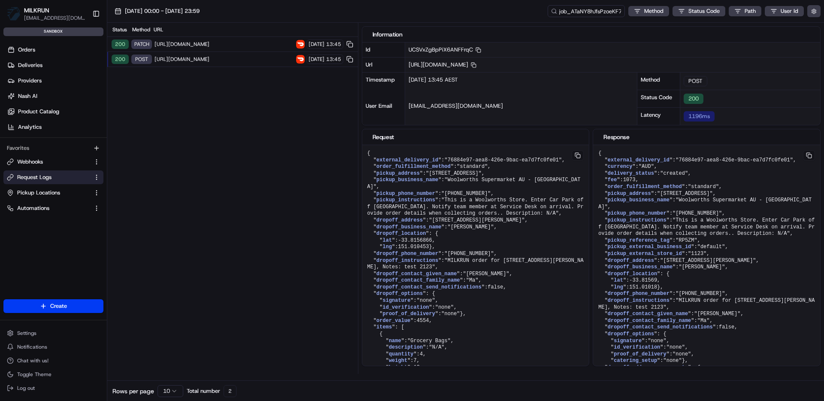
click at [256, 44] on span "[URL][DOMAIN_NAME]" at bounding box center [223, 44] width 139 height 7
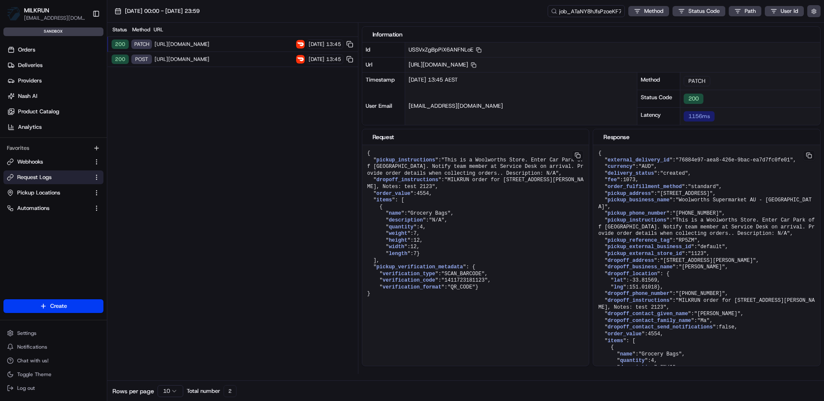
click at [248, 55] on div "200 POST [URL][DOMAIN_NAME] [DATE] 13:45" at bounding box center [232, 59] width 251 height 15
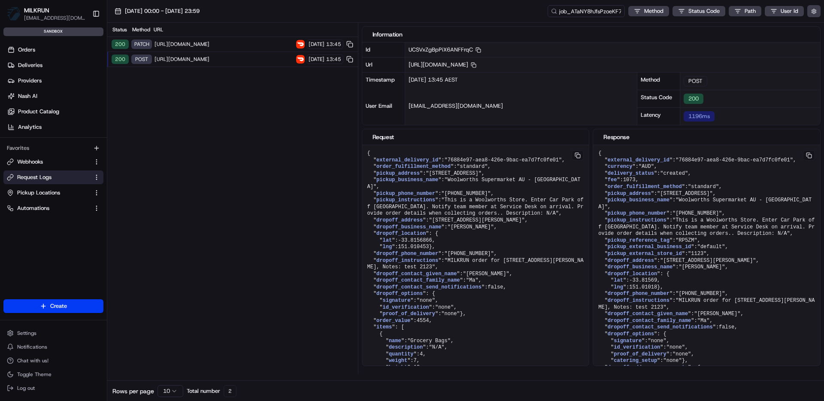
click at [239, 45] on span "[URL][DOMAIN_NAME]" at bounding box center [223, 44] width 139 height 7
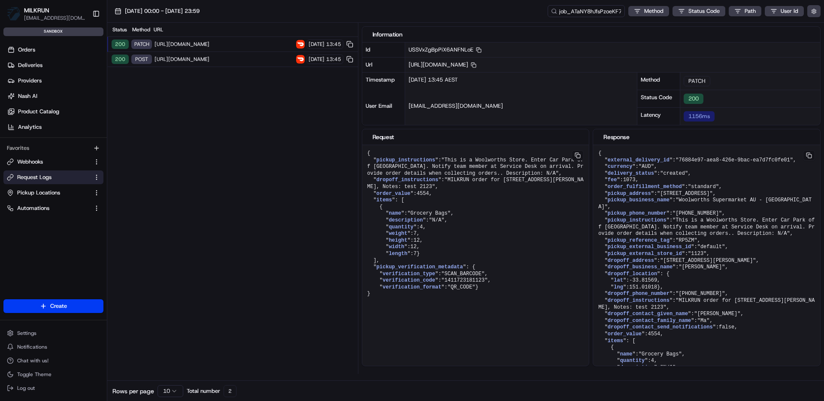
click at [235, 58] on span "[URL][DOMAIN_NAME]" at bounding box center [223, 59] width 139 height 7
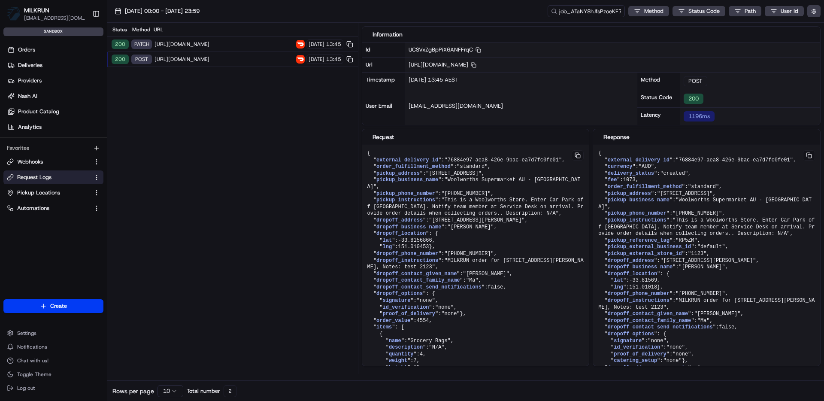
click at [242, 42] on span "[URL][DOMAIN_NAME]" at bounding box center [223, 44] width 139 height 7
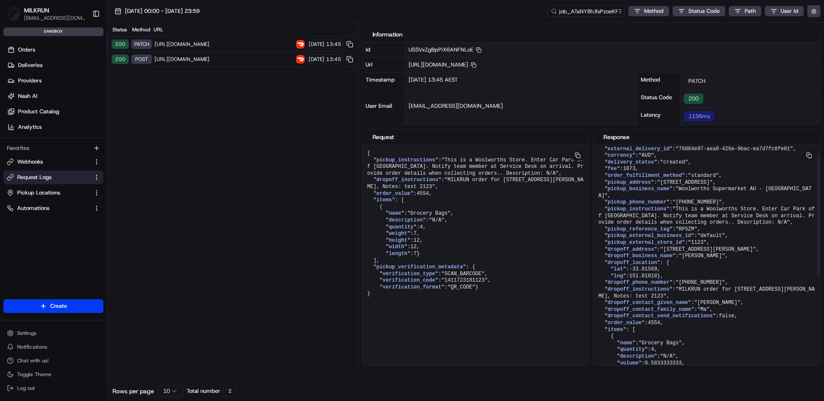
scroll to position [22, 0]
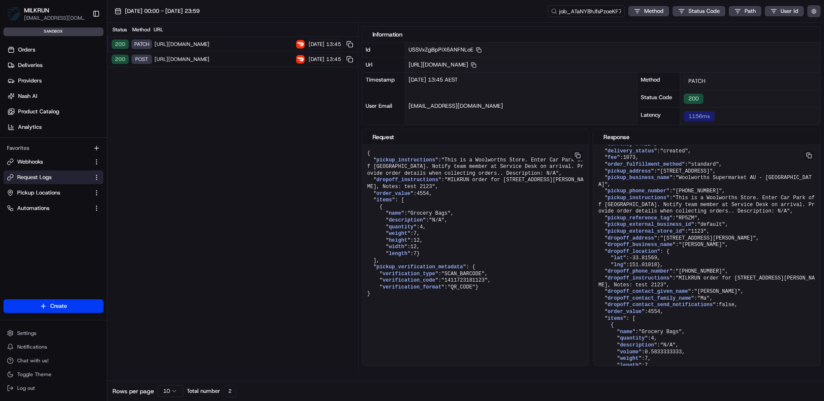
click at [231, 60] on span "[URL][DOMAIN_NAME]" at bounding box center [223, 59] width 139 height 7
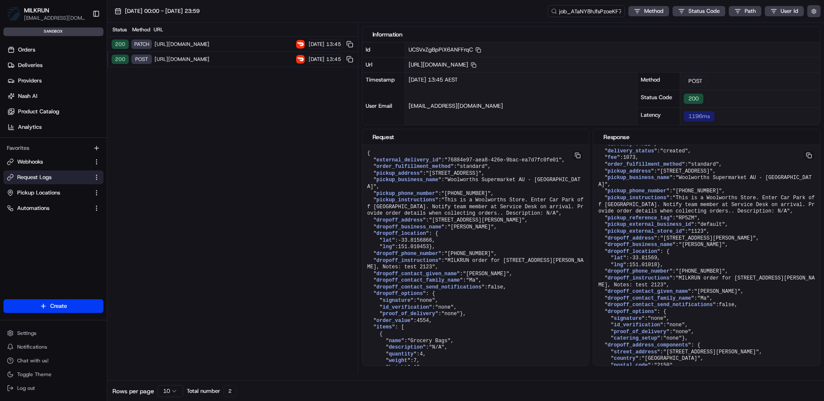
click at [228, 48] on div "200 PATCH [URL][DOMAIN_NAME] [DATE] 13:45" at bounding box center [232, 44] width 251 height 15
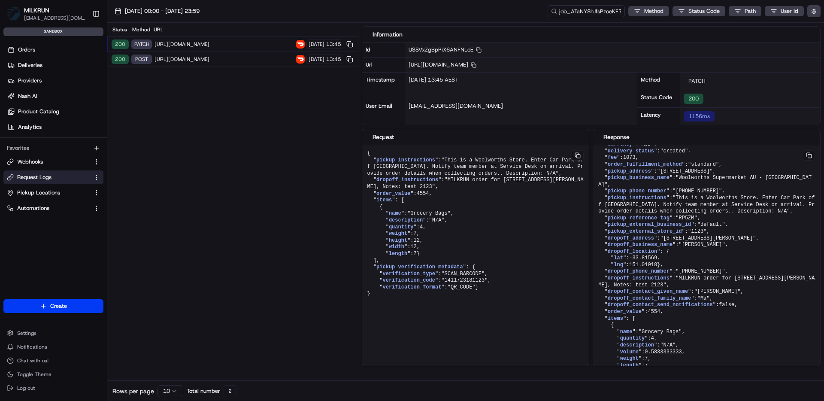
click at [226, 57] on span "[URL][DOMAIN_NAME]" at bounding box center [223, 59] width 139 height 7
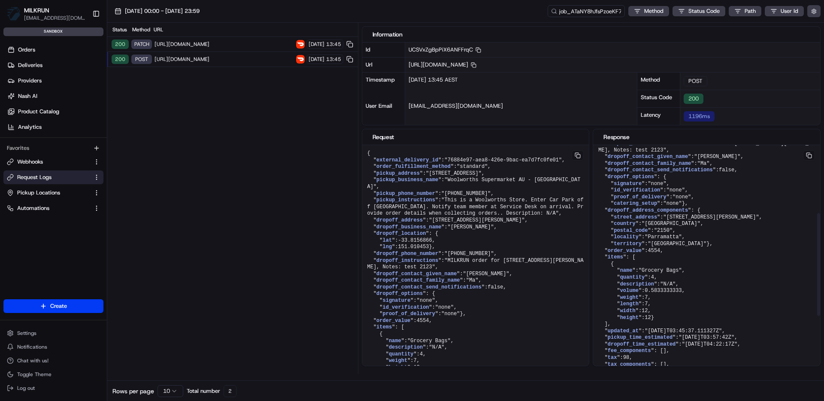
scroll to position [168, 0]
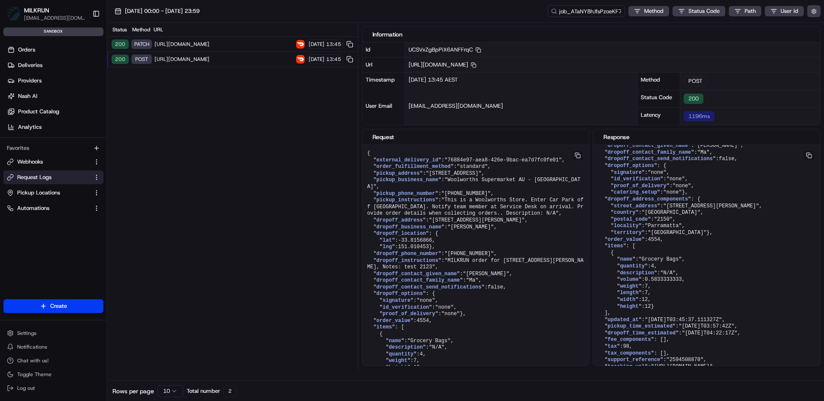
click at [253, 59] on span "[URL][DOMAIN_NAME]" at bounding box center [223, 59] width 139 height 7
click at [248, 42] on span "[URL][DOMAIN_NAME]" at bounding box center [223, 44] width 139 height 7
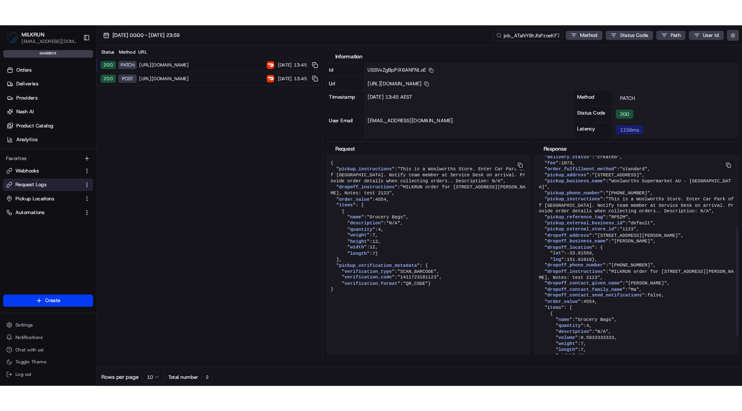
scroll to position [0, 0]
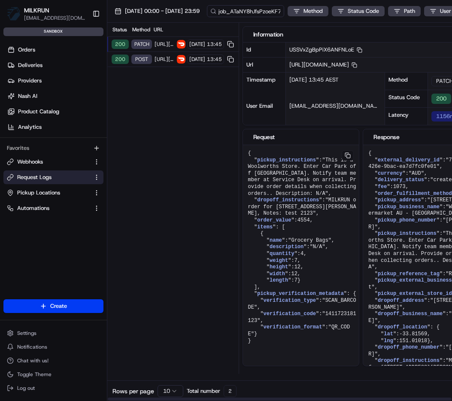
click at [362, 87] on div "[DATE] 13:45 AEST" at bounding box center [335, 86] width 99 height 26
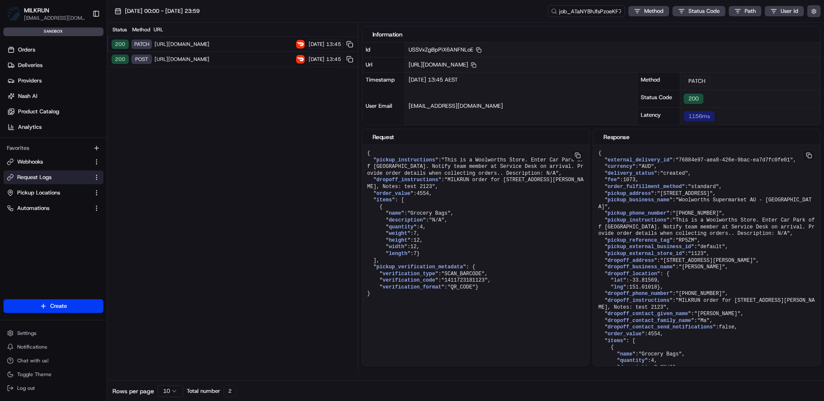
click at [259, 54] on div "200 POST [URL][DOMAIN_NAME] [DATE] 13:45" at bounding box center [232, 59] width 251 height 15
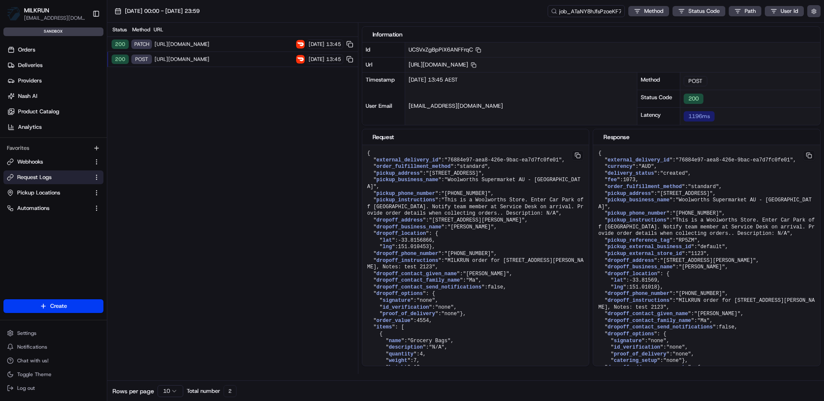
click at [257, 42] on span "[URL][DOMAIN_NAME]" at bounding box center [223, 44] width 139 height 7
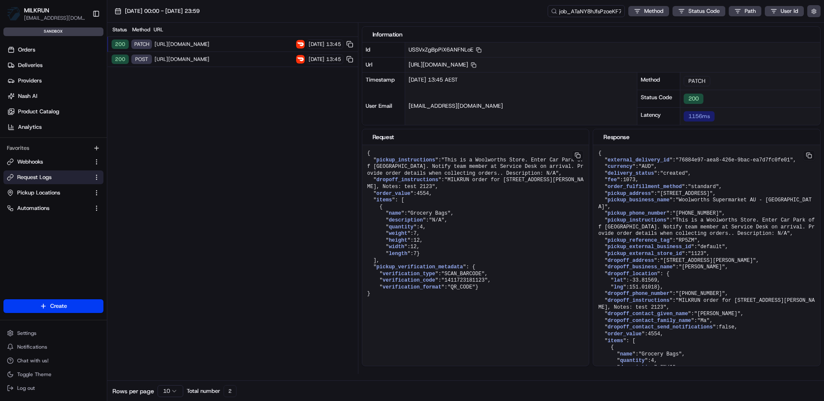
click at [253, 57] on span "[URL][DOMAIN_NAME]" at bounding box center [223, 59] width 139 height 7
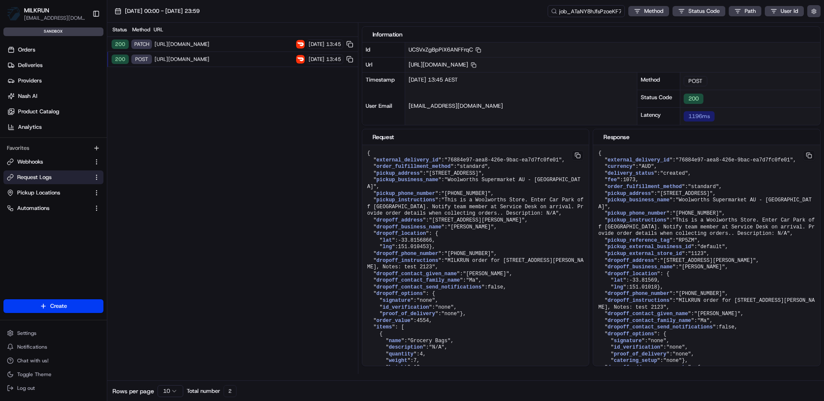
click at [247, 47] on span "[URL][DOMAIN_NAME]" at bounding box center [223, 44] width 139 height 7
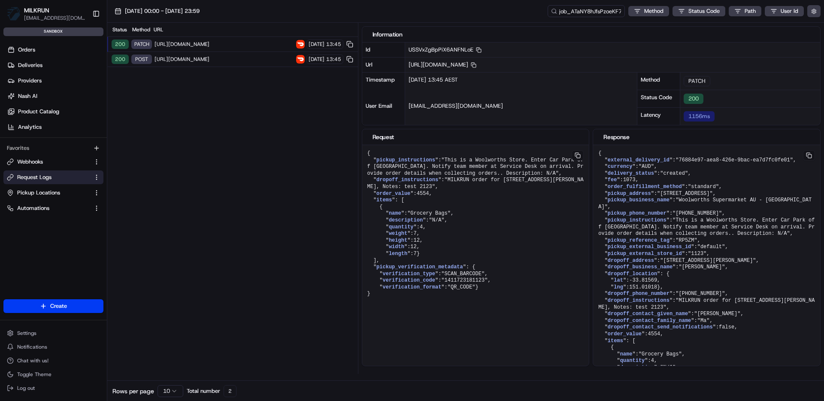
click at [248, 57] on span "[URL][DOMAIN_NAME]" at bounding box center [223, 59] width 139 height 7
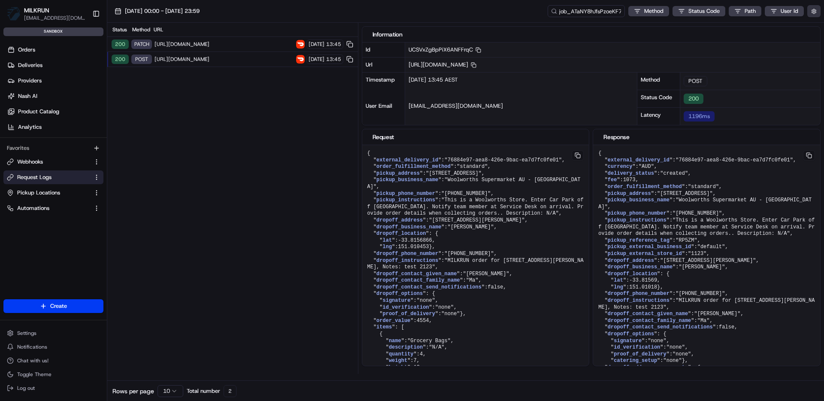
click at [818, 12] on button "button" at bounding box center [813, 11] width 13 height 12
click at [766, 27] on label "Display Only Provider Logs" at bounding box center [743, 27] width 69 height 8
click at [812, 27] on button "Display Only Provider Logs" at bounding box center [815, 26] width 7 height 7
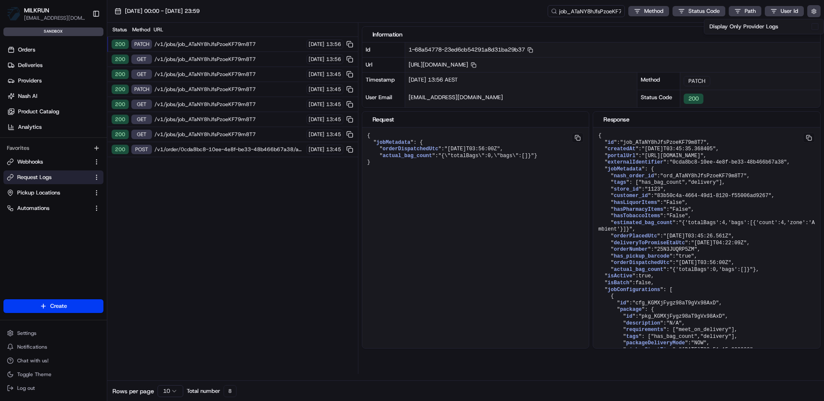
click at [278, 242] on div "Status Method URL 200 PATCH /v1/jobs/job_ATaNY8hJfsPzoeKF79m8T7 [DATE] 13:56 20…" at bounding box center [232, 198] width 251 height 351
click at [239, 151] on span "/v1/order/0cda8bc8-10ee-4e8f-be33-48b466b67a38/autodispatch" at bounding box center [228, 149] width 149 height 7
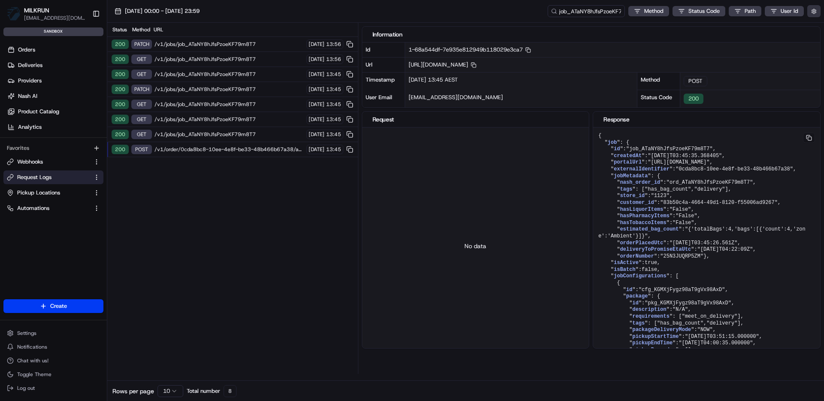
click at [814, 14] on button "button" at bounding box center [813, 11] width 13 height 12
click at [772, 25] on label "Display Only Provider Logs" at bounding box center [743, 27] width 69 height 8
click at [812, 25] on button "Display Only Provider Logs" at bounding box center [815, 26] width 7 height 7
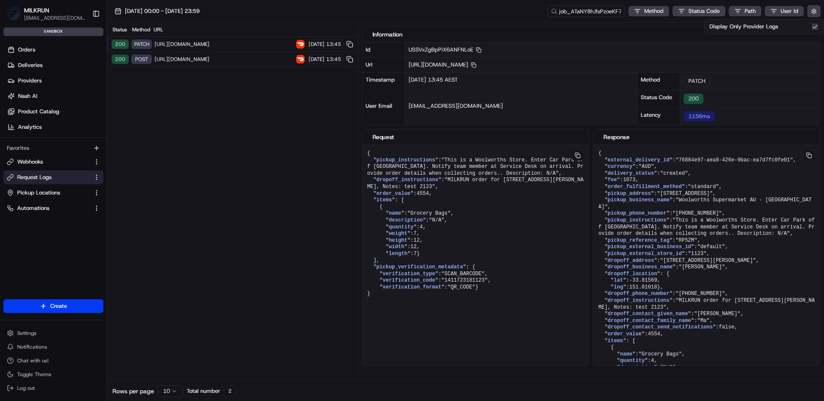
click at [240, 57] on span "[URL][DOMAIN_NAME]" at bounding box center [223, 59] width 139 height 7
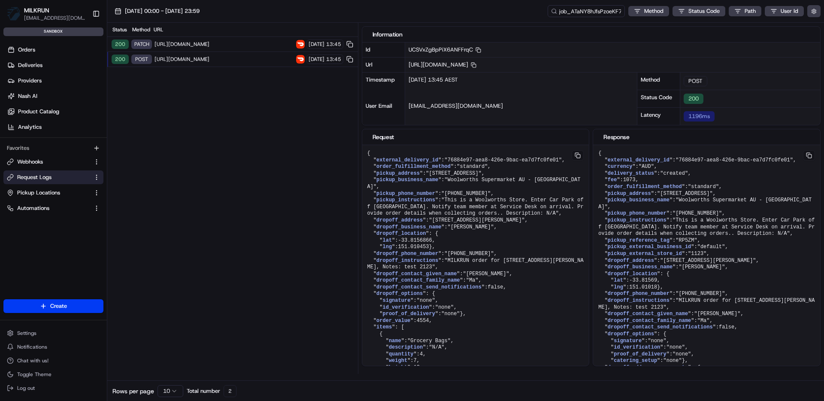
click at [248, 44] on span "[URL][DOMAIN_NAME]" at bounding box center [223, 44] width 139 height 7
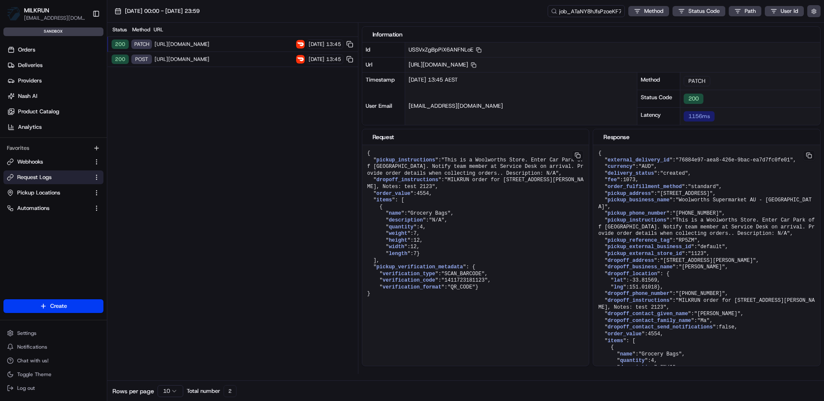
drag, startPoint x: 537, startPoint y: 66, endPoint x: 652, endPoint y: 64, distance: 115.0
click at [476, 64] on span "[URL][DOMAIN_NAME] Copy [URL][DOMAIN_NAME]" at bounding box center [443, 64] width 68 height 7
copy span "76884e97-aea8-426e-9bac-ea7d7fc0fe01"
